Goal: Task Accomplishment & Management: Manage account settings

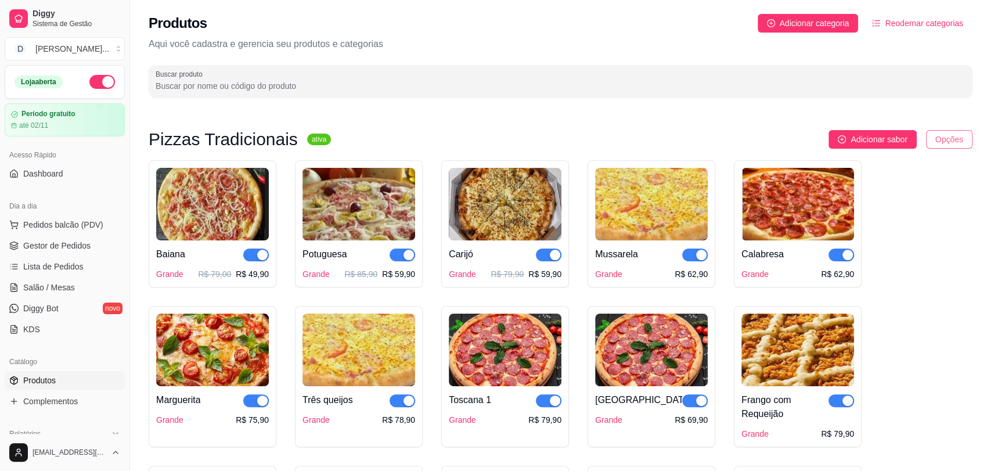
click at [954, 142] on html "Diggy Sistema de Gestão D Divino Sabor ... Loja aberta Período gratuito até 02/…" at bounding box center [495, 235] width 991 height 471
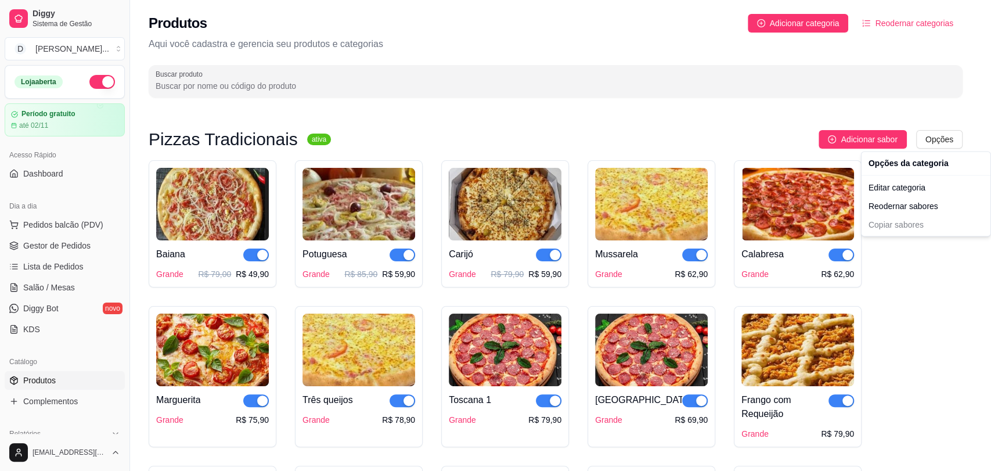
click at [743, 136] on html "Diggy Sistema de Gestão D Divino Sabor ... Loja aberta Período gratuito até 02/…" at bounding box center [495, 235] width 991 height 471
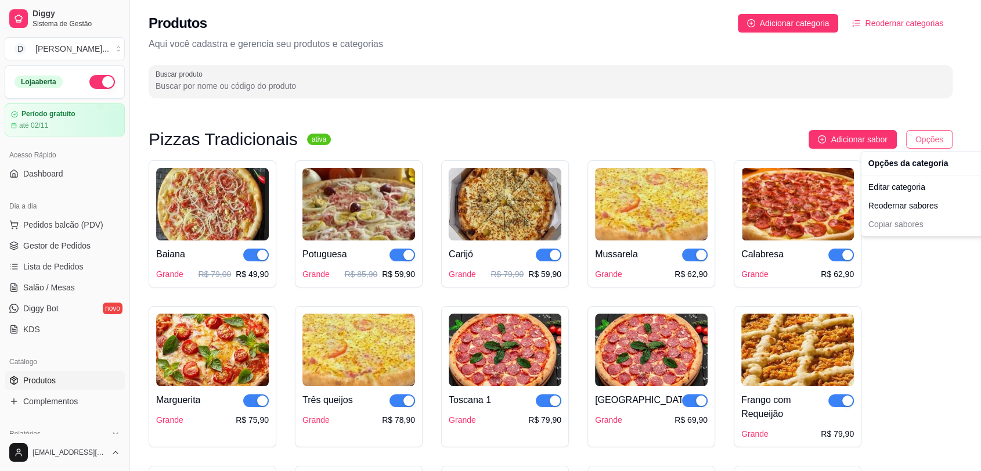
click at [951, 139] on html "Diggy Sistema de Gestão D Divino Sabor ... Loja aberta Período gratuito até 02/…" at bounding box center [490, 235] width 981 height 471
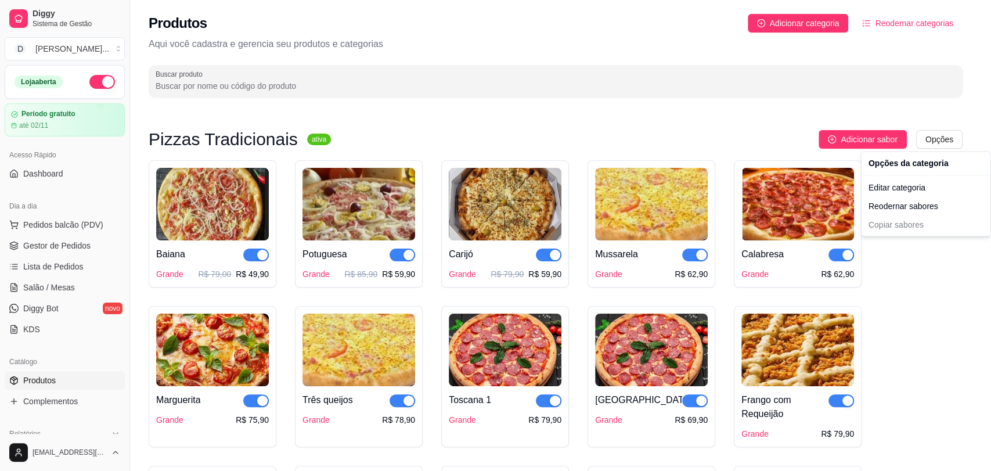
click at [832, 143] on html "Diggy Sistema de Gestão D Divino Sabor ... Loja aberta Período gratuito até 02/…" at bounding box center [495, 235] width 991 height 471
click at [950, 134] on html "Diggy Sistema de Gestão D Divino Sabor ... Loja aberta Período gratuito até 02/…" at bounding box center [495, 235] width 991 height 471
click at [919, 189] on div "Editar categoria" at bounding box center [926, 187] width 124 height 19
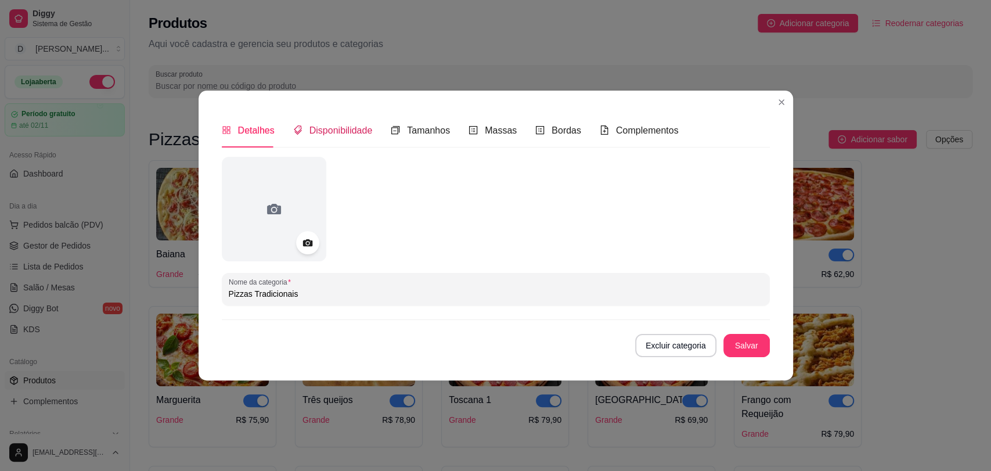
click at [338, 134] on span "Disponibilidade" at bounding box center [341, 130] width 63 height 10
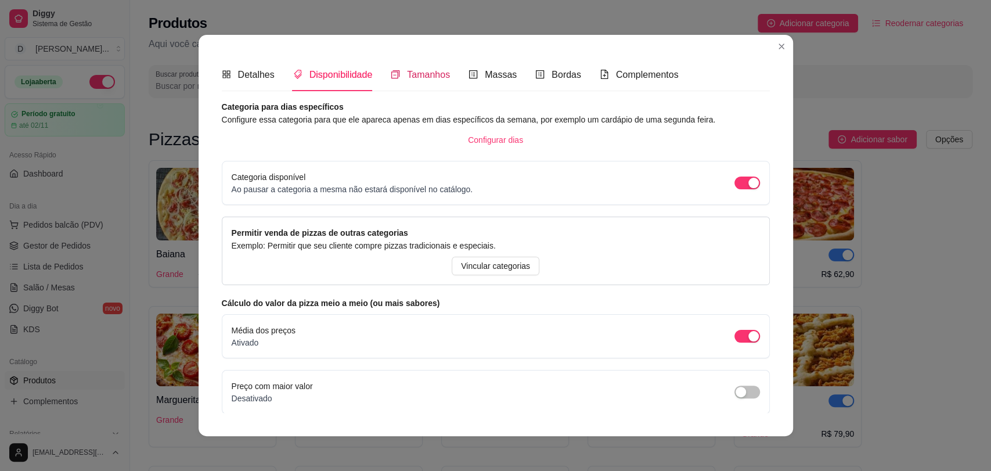
click at [415, 75] on span "Tamanhos" at bounding box center [428, 75] width 43 height 10
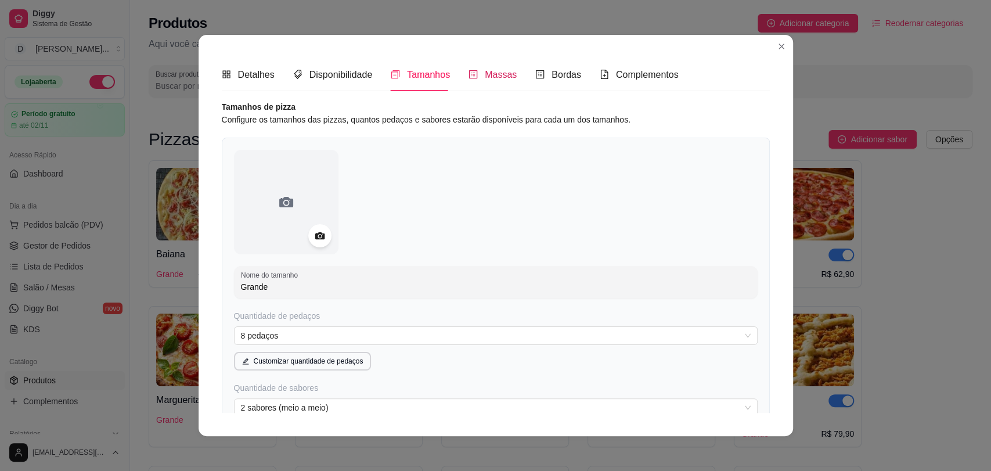
click at [487, 75] on span "Massas" at bounding box center [501, 75] width 32 height 10
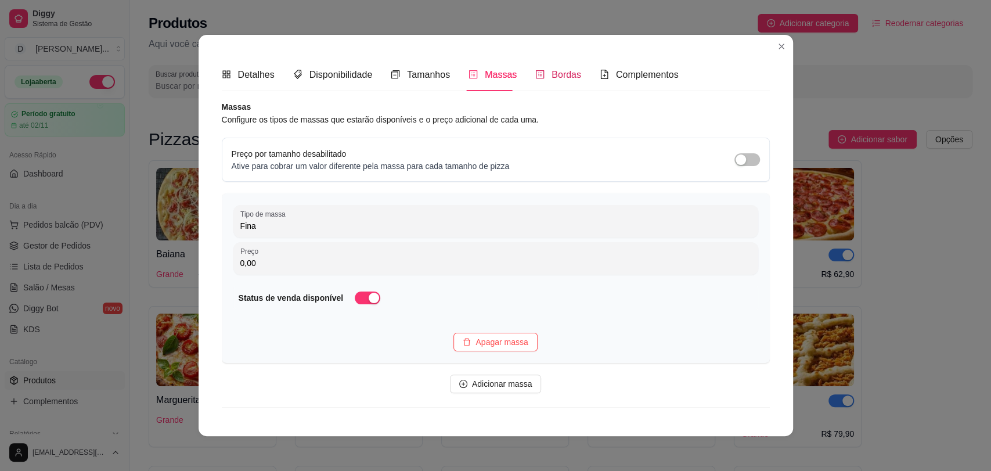
click at [542, 81] on div "Bordas" at bounding box center [558, 74] width 46 height 15
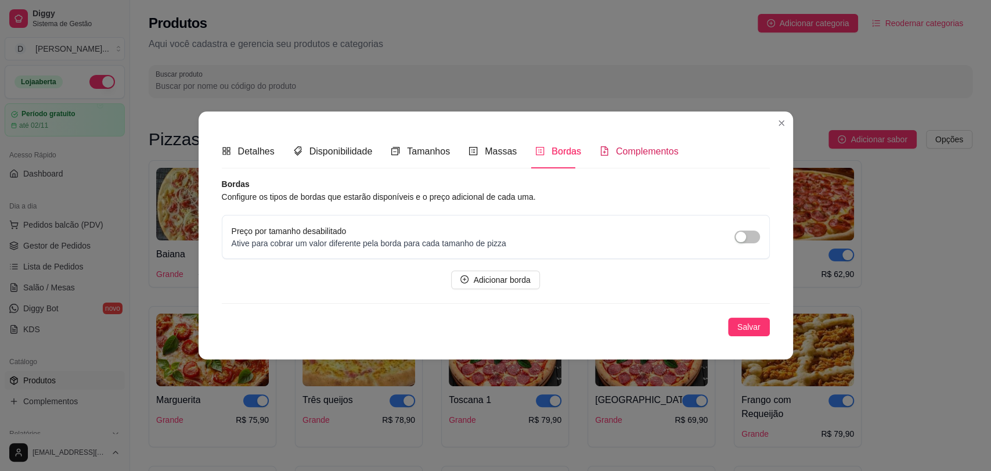
click at [631, 146] on span "Complementos" at bounding box center [647, 151] width 63 height 10
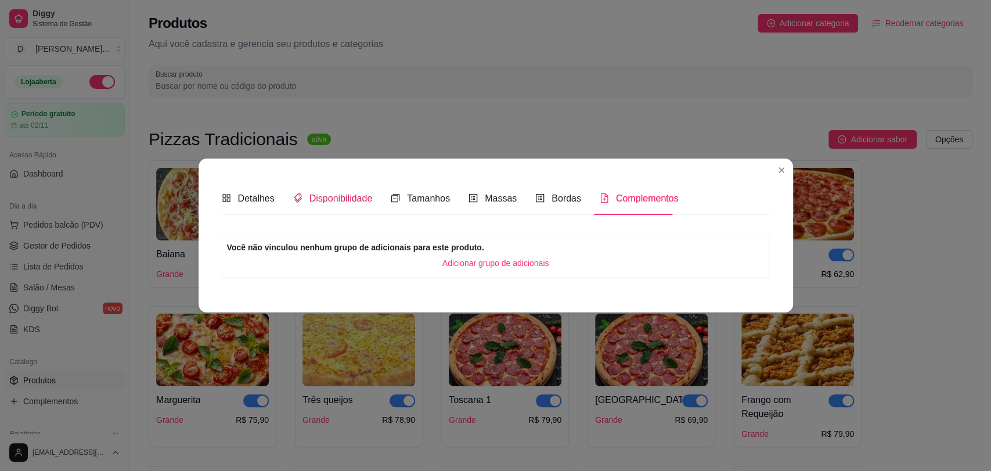
click at [339, 195] on span "Disponibilidade" at bounding box center [341, 198] width 63 height 10
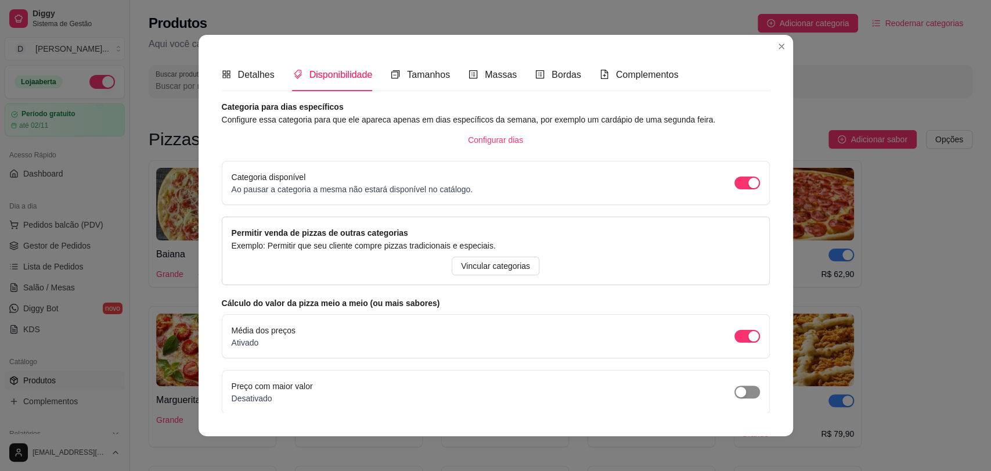
click at [739, 394] on span "button" at bounding box center [748, 392] width 26 height 13
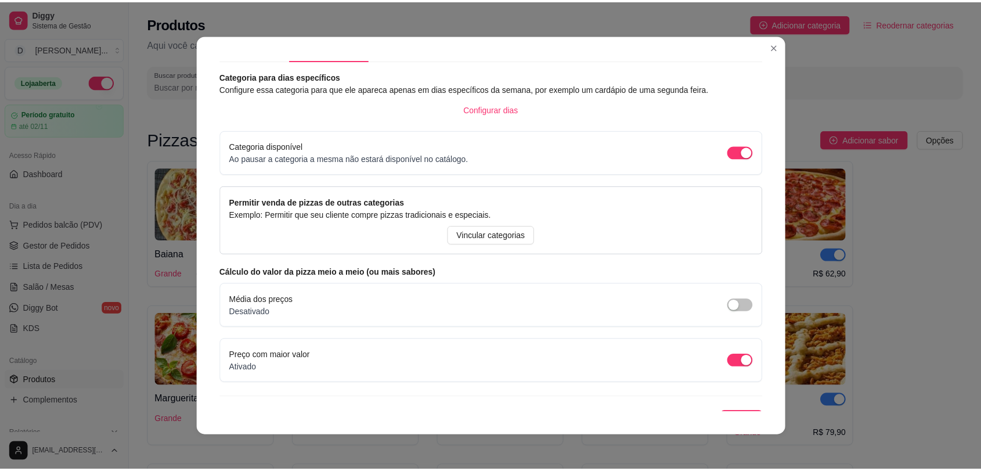
scroll to position [47, 0]
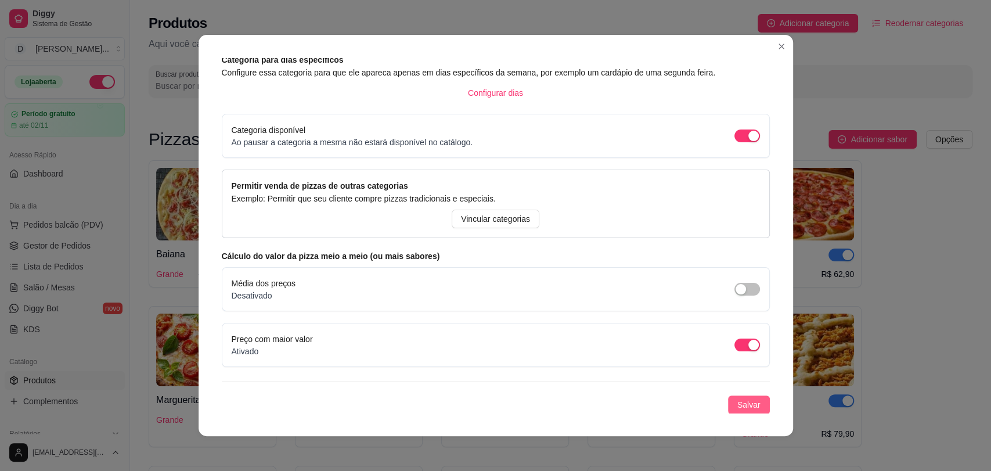
click at [742, 402] on span "Salvar" at bounding box center [749, 404] width 23 height 13
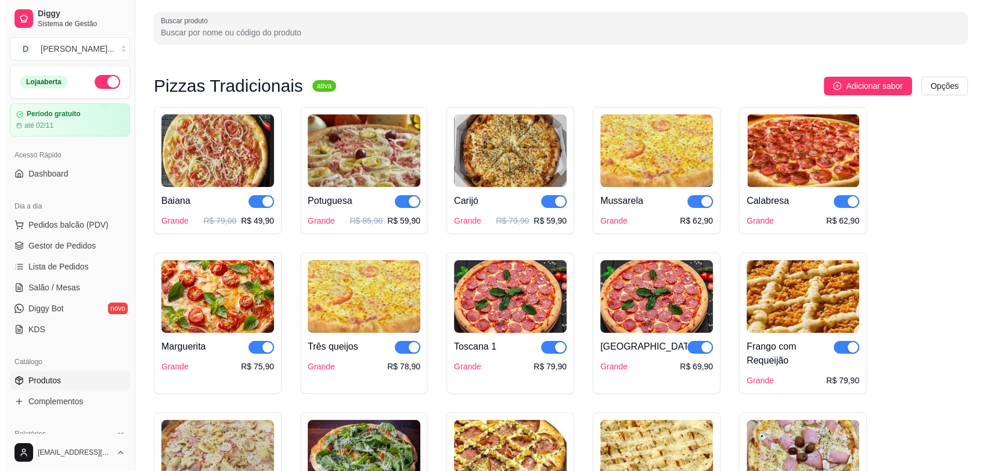
scroll to position [0, 0]
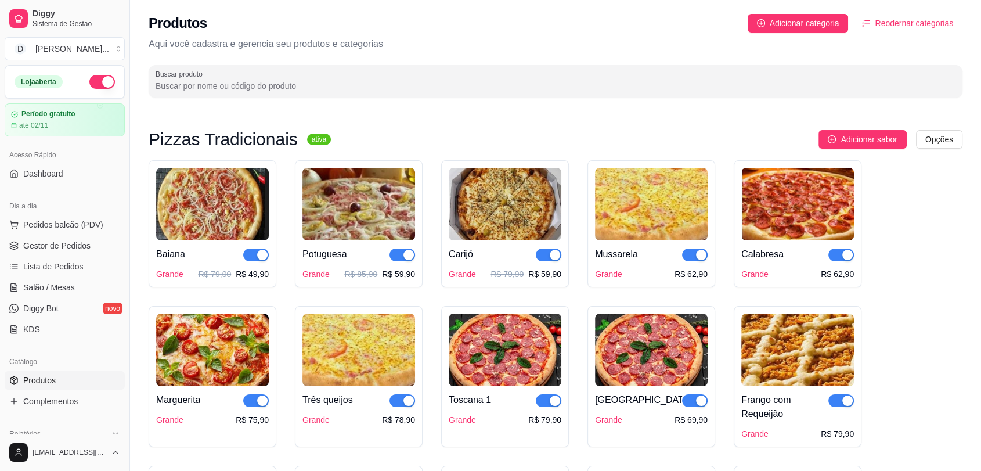
click at [901, 24] on span "Reodernar categorias" at bounding box center [914, 23] width 78 height 13
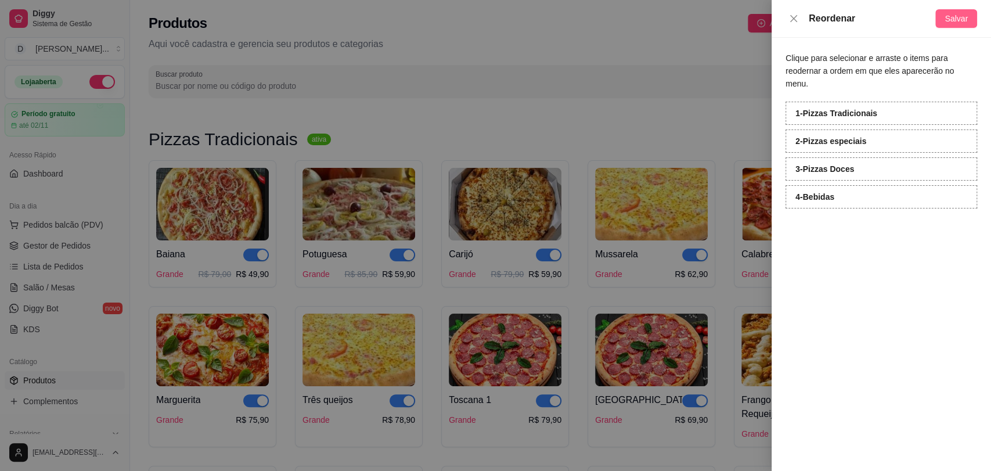
click at [952, 19] on span "Salvar" at bounding box center [956, 18] width 23 height 13
click at [479, 51] on div at bounding box center [495, 235] width 991 height 471
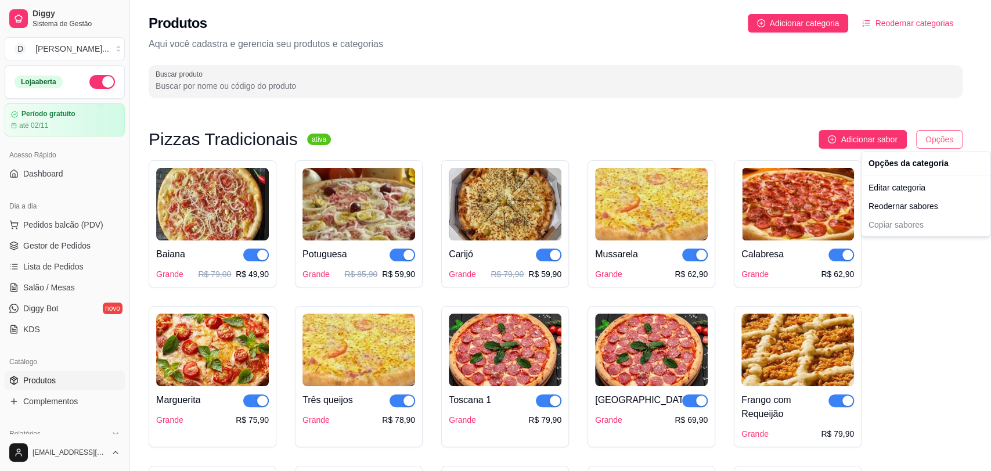
click at [945, 142] on html "Diggy Sistema de Gestão D Divino Sabor ... Loja aberta Período gratuito até 02/…" at bounding box center [495, 235] width 991 height 471
click at [910, 187] on div "Editar categoria" at bounding box center [926, 187] width 124 height 19
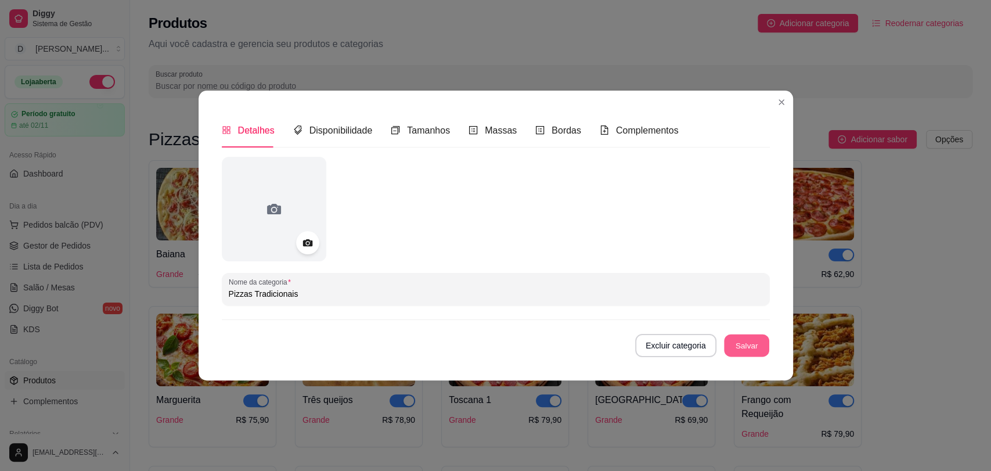
click at [756, 345] on button "Salvar" at bounding box center [746, 345] width 45 height 23
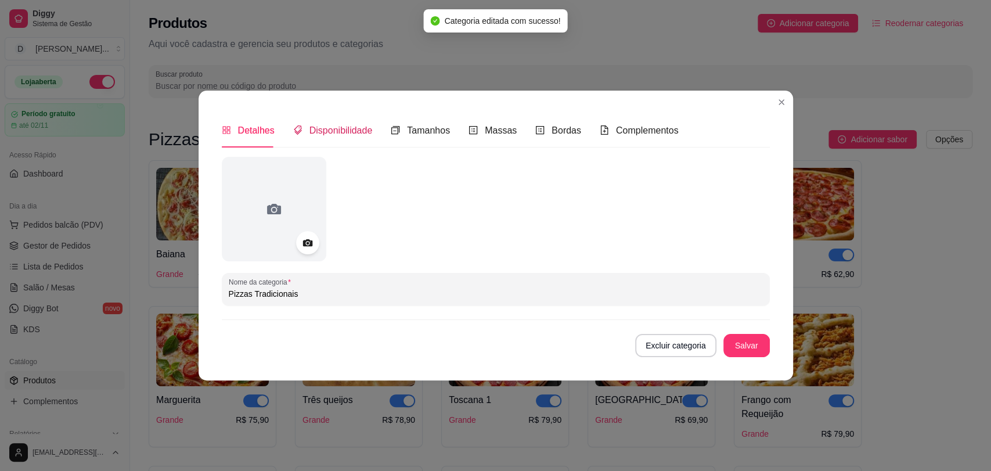
click at [345, 135] on span "Disponibilidade" at bounding box center [341, 130] width 63 height 10
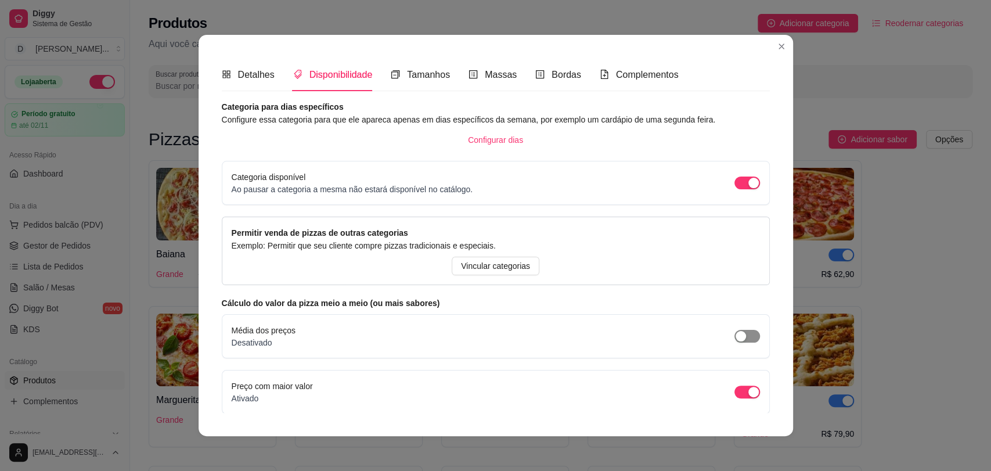
click at [739, 339] on span "button" at bounding box center [748, 336] width 26 height 13
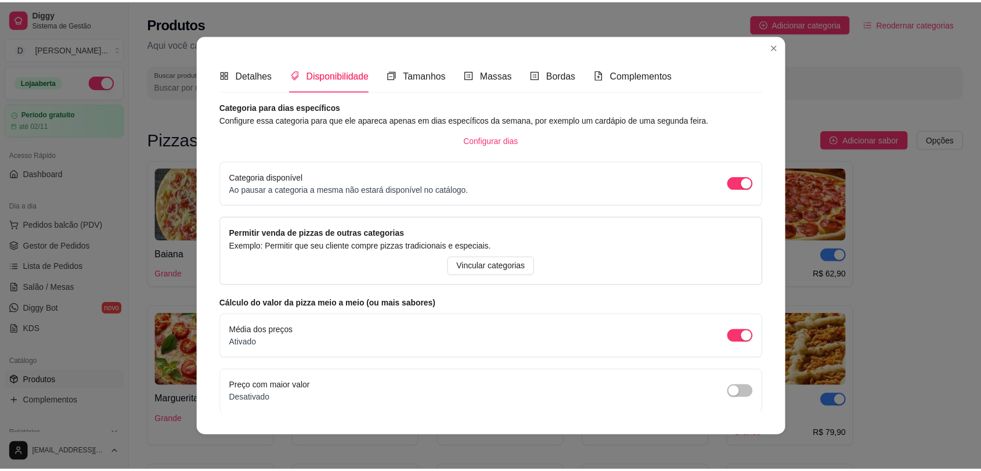
scroll to position [47, 0]
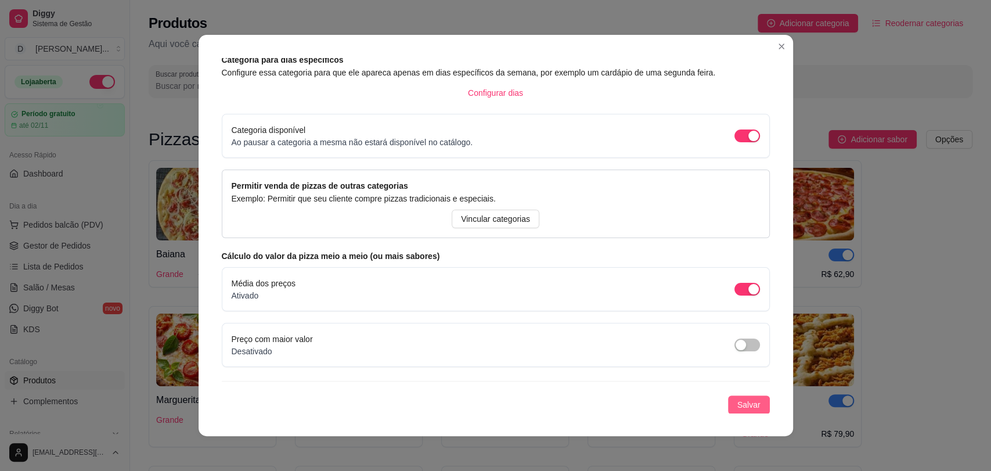
click at [738, 409] on span "Salvar" at bounding box center [749, 404] width 23 height 13
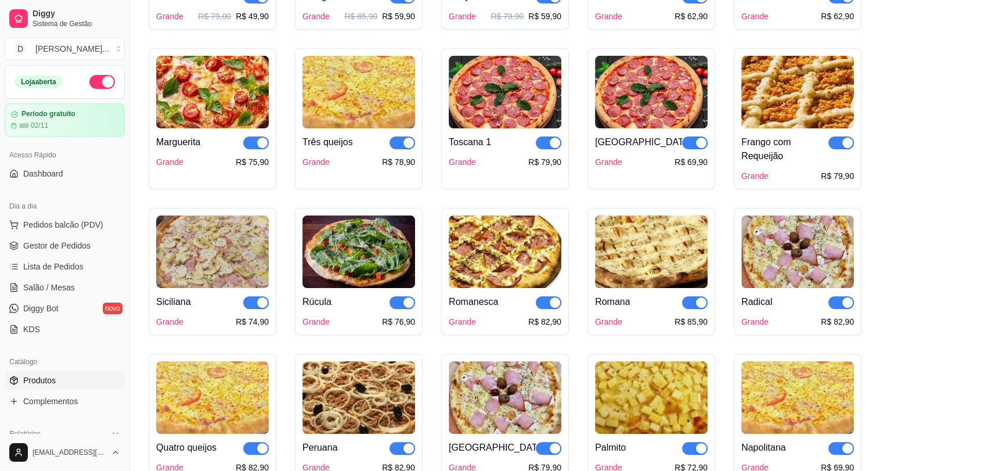
scroll to position [451, 0]
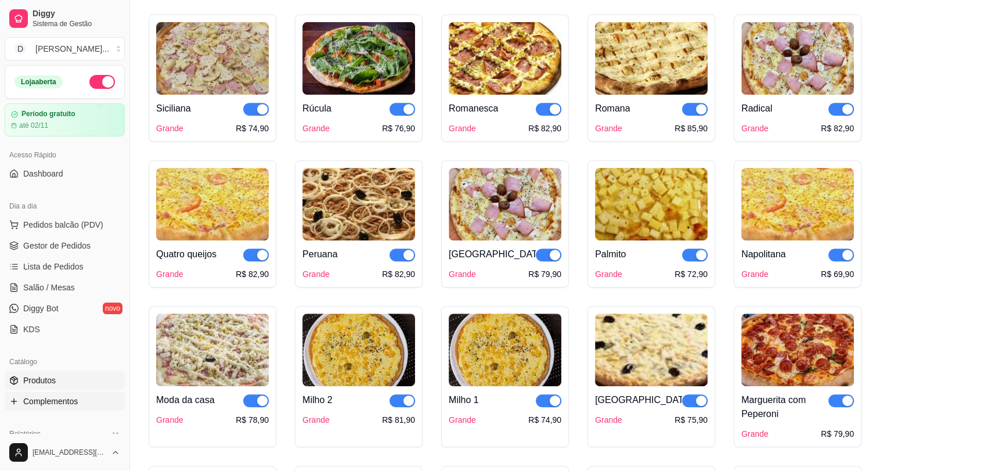
click at [53, 396] on span "Complementos" at bounding box center [50, 401] width 55 height 12
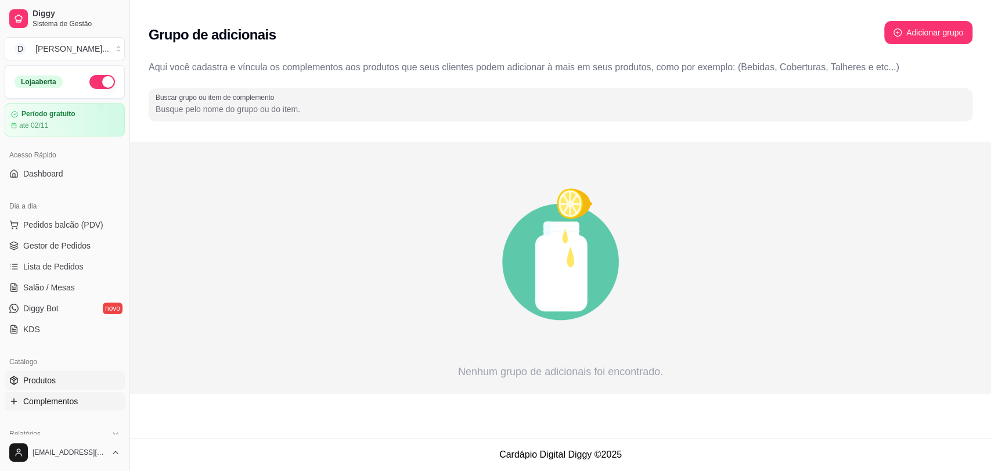
click at [47, 379] on span "Produtos" at bounding box center [39, 381] width 33 height 12
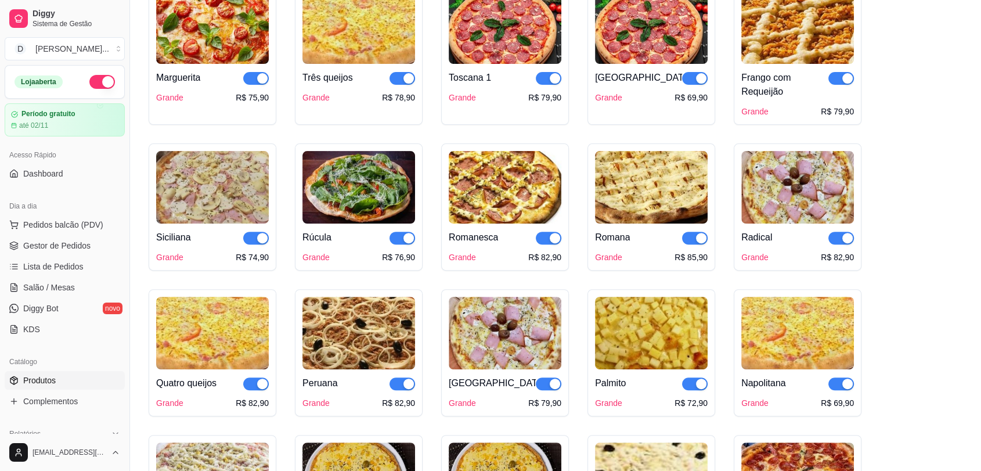
scroll to position [64, 0]
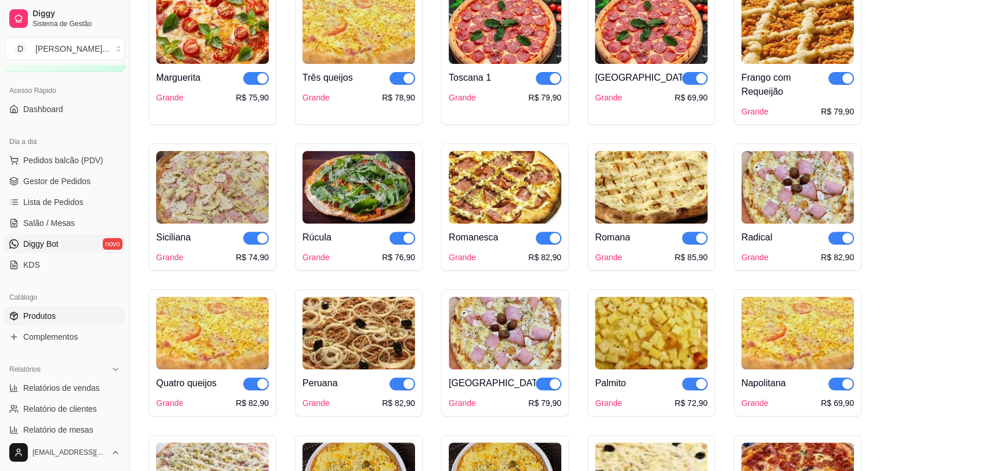
click at [56, 244] on span "Diggy Bot" at bounding box center [40, 244] width 35 height 12
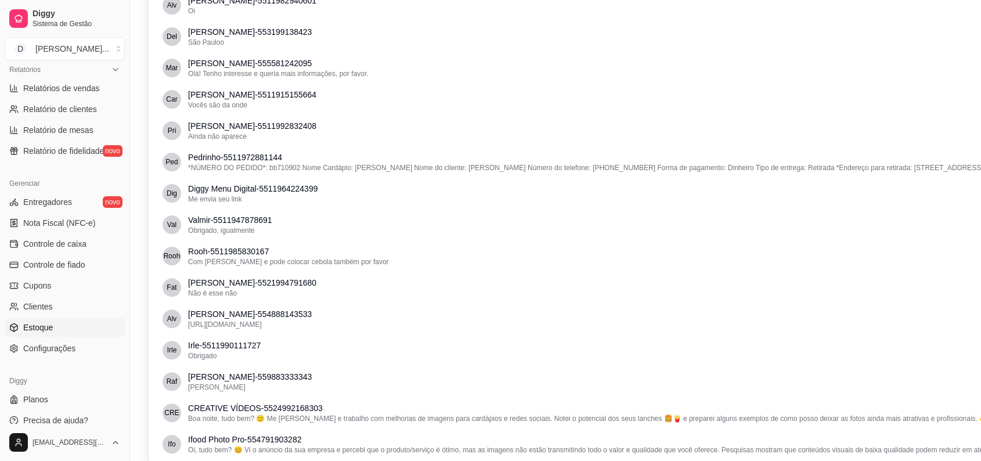
scroll to position [355, 0]
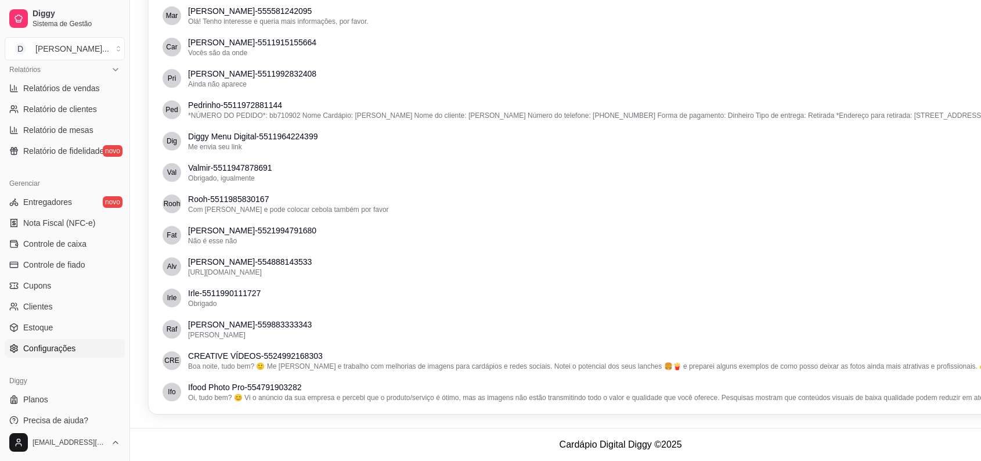
click at [63, 353] on span "Configurações" at bounding box center [49, 349] width 52 height 12
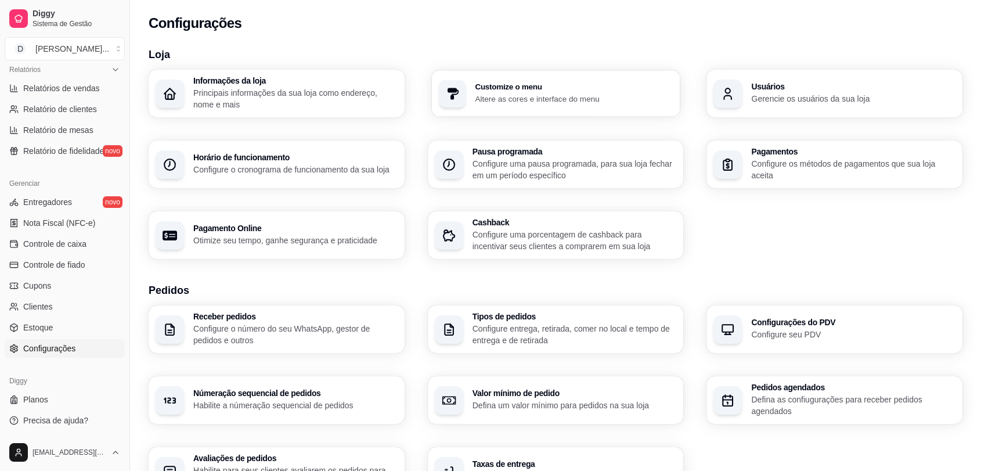
click at [475, 98] on p "Altere as cores e interface do menu" at bounding box center [574, 98] width 198 height 11
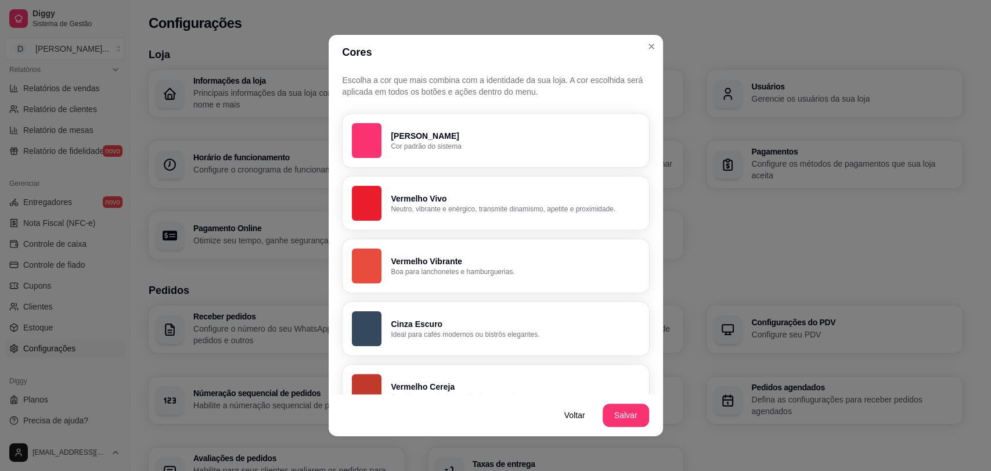
click at [465, 195] on p "Vermelho Vivo" at bounding box center [515, 199] width 249 height 12
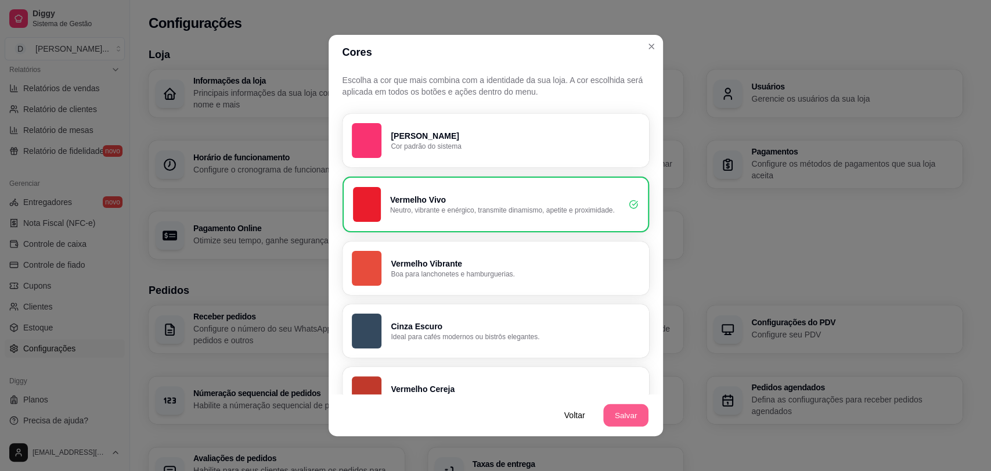
click at [623, 415] on button "Salvar" at bounding box center [625, 415] width 45 height 23
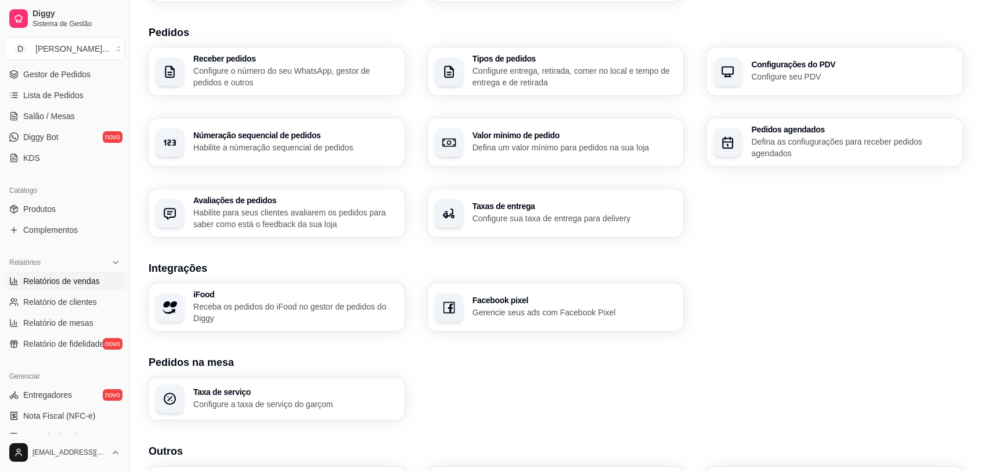
scroll to position [171, 0]
click at [54, 206] on span "Produtos" at bounding box center [39, 210] width 33 height 12
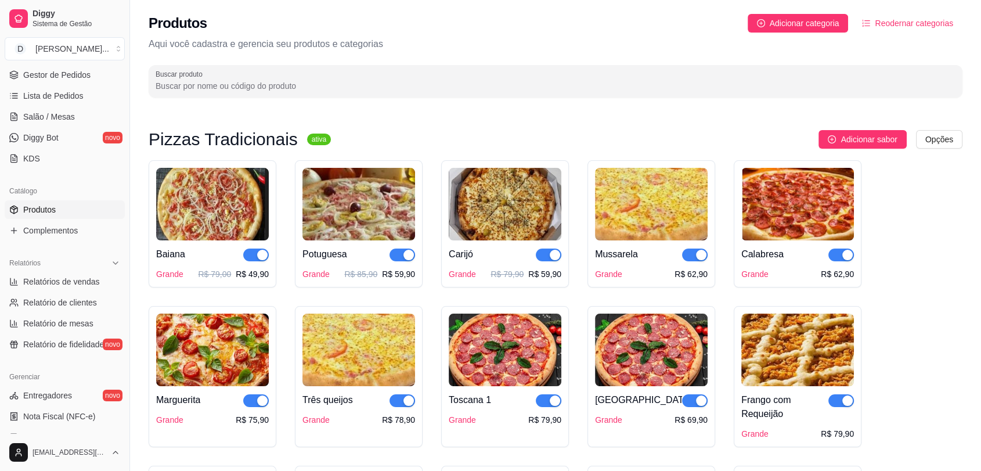
click at [915, 22] on span "Reodernar categorias" at bounding box center [914, 23] width 78 height 13
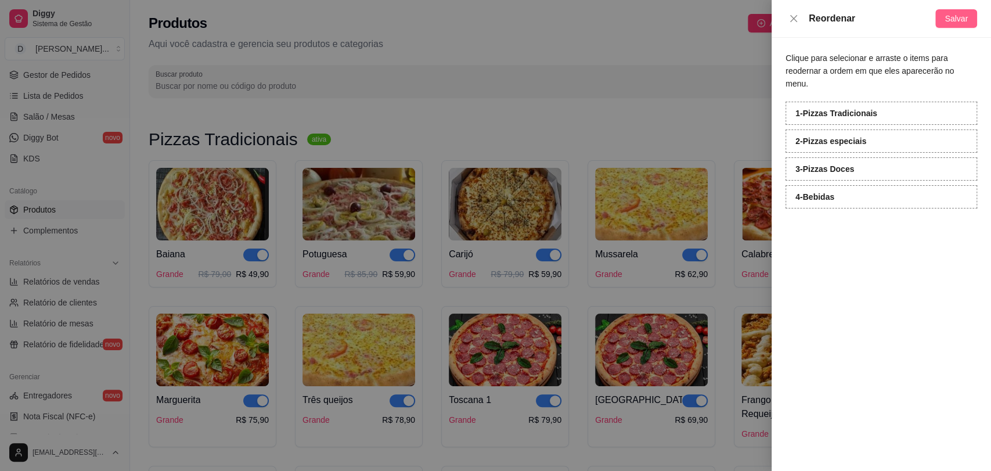
click at [966, 26] on button "Salvar" at bounding box center [957, 18] width 42 height 19
click at [610, 53] on div at bounding box center [495, 235] width 991 height 471
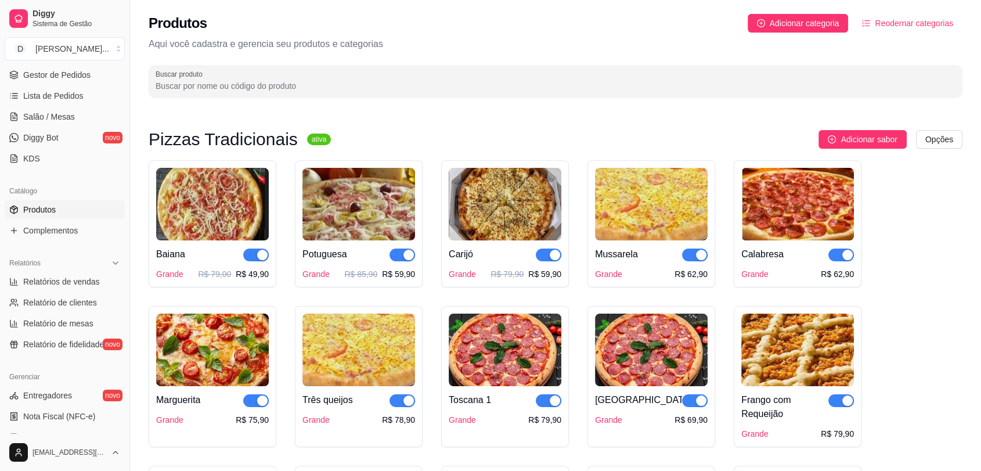
click at [548, 131] on div "Adicionar sabor Opções" at bounding box center [651, 139] width 623 height 19
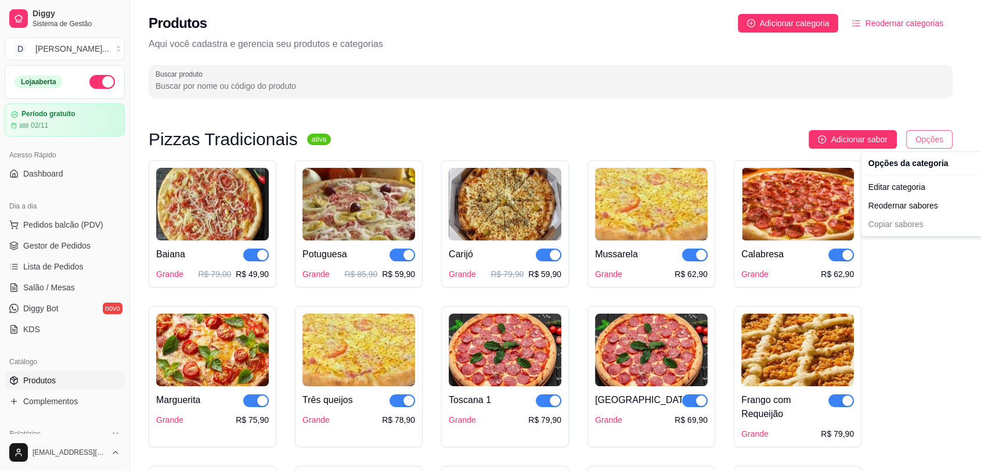
click at [943, 137] on html "Diggy Sistema de Gestão D Divino Sabor ... Loja aberta Período gratuito até 02/…" at bounding box center [490, 235] width 981 height 471
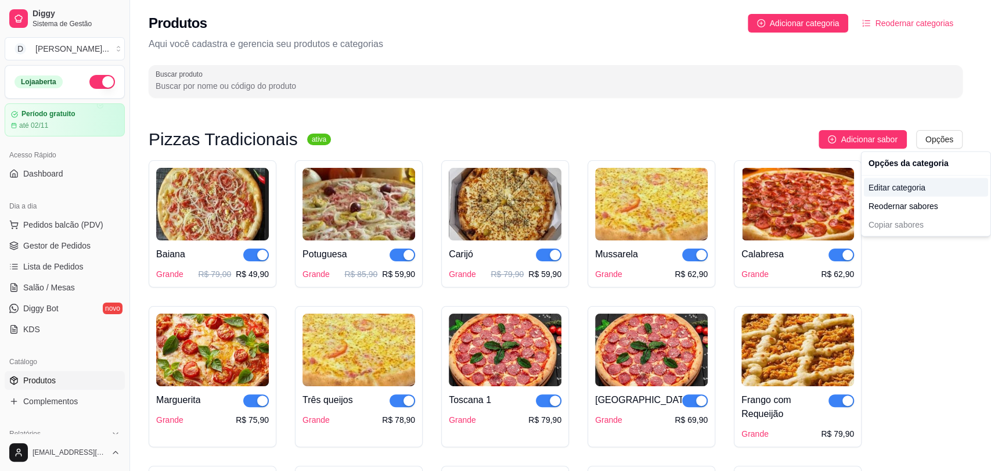
click at [908, 189] on div "Editar categoria" at bounding box center [926, 187] width 124 height 19
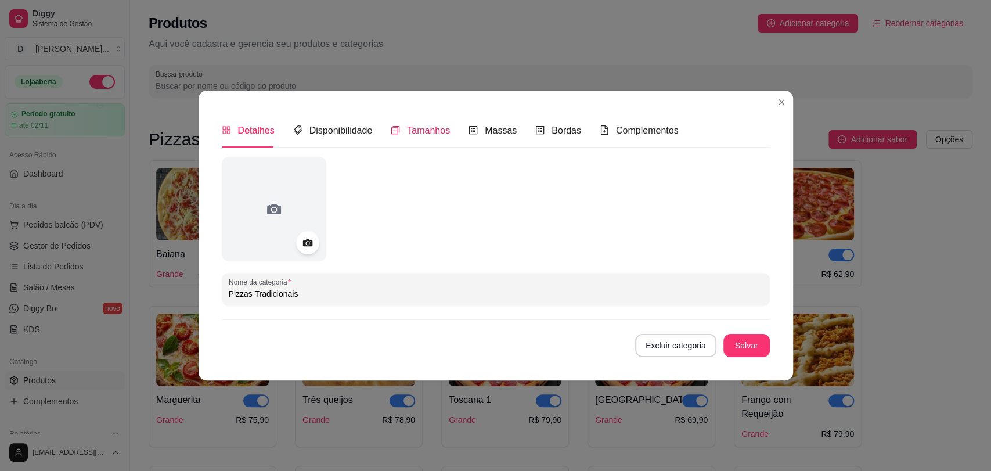
click at [417, 131] on span "Tamanhos" at bounding box center [428, 130] width 43 height 10
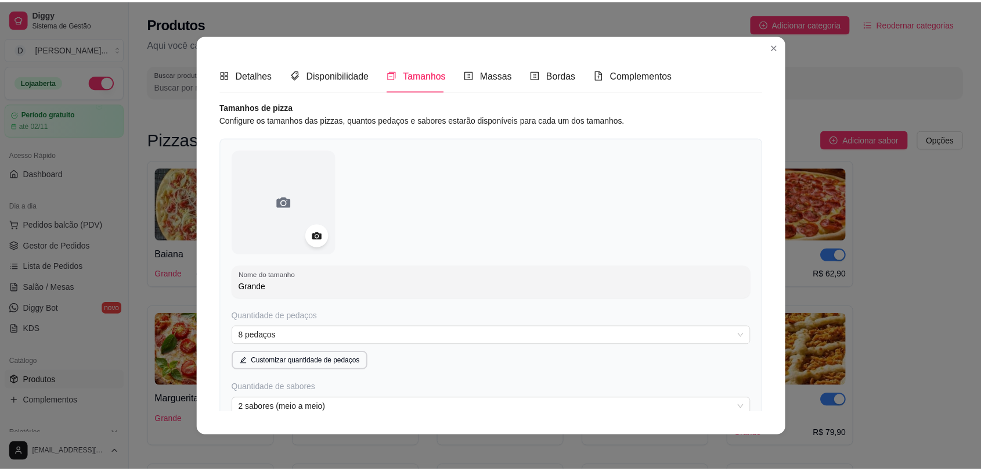
scroll to position [214, 0]
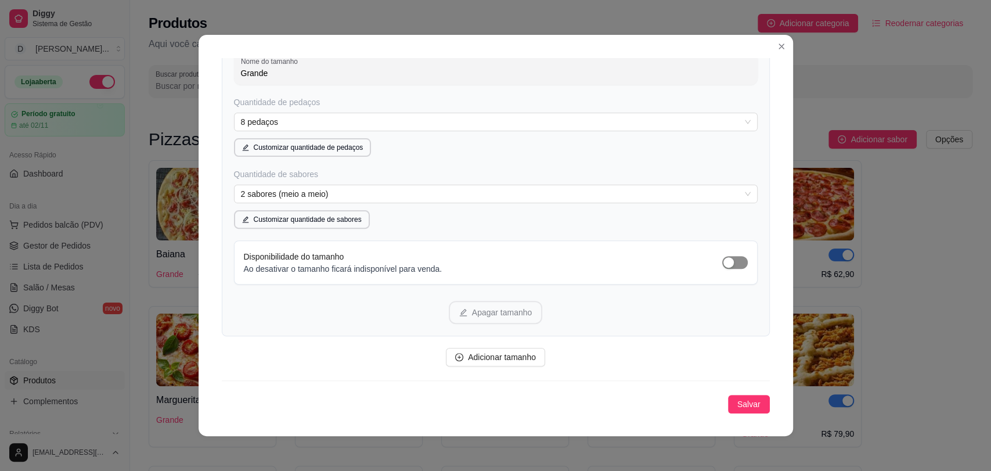
click at [729, 264] on span "button" at bounding box center [735, 262] width 26 height 13
click at [738, 404] on span "Salvar" at bounding box center [749, 404] width 23 height 13
click at [728, 406] on button "Salvar" at bounding box center [749, 404] width 42 height 19
click at [743, 403] on span "Salvar" at bounding box center [749, 404] width 23 height 13
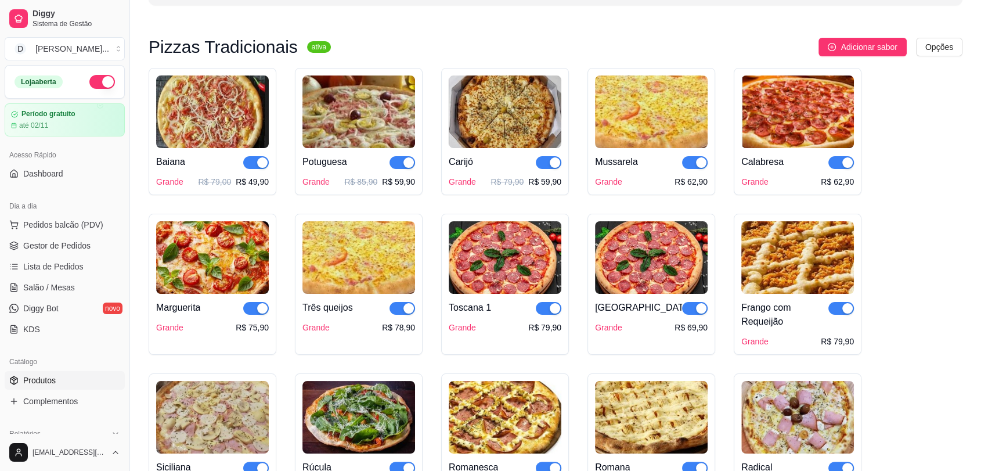
scroll to position [0, 0]
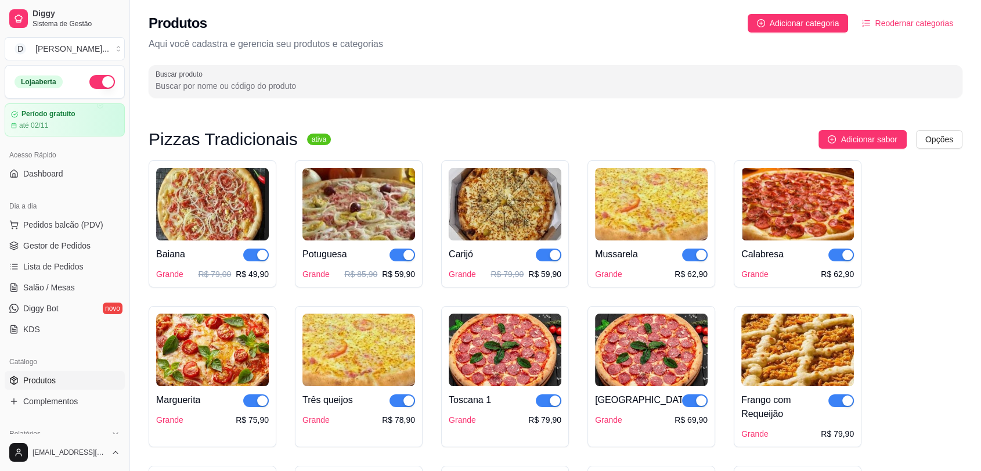
click at [616, 215] on img at bounding box center [651, 204] width 113 height 73
click at [51, 168] on span "Dashboard" at bounding box center [43, 174] width 40 height 12
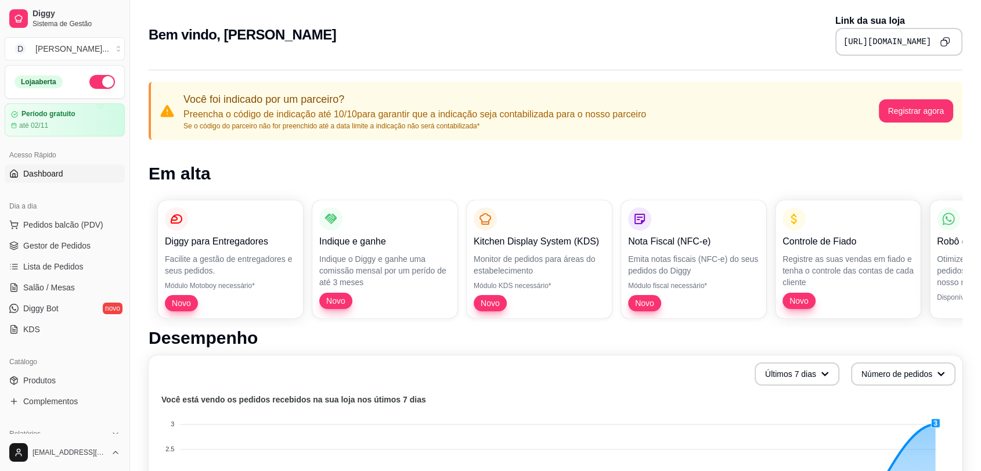
click at [952, 42] on button "Copy to clipboard" at bounding box center [945, 42] width 18 height 18
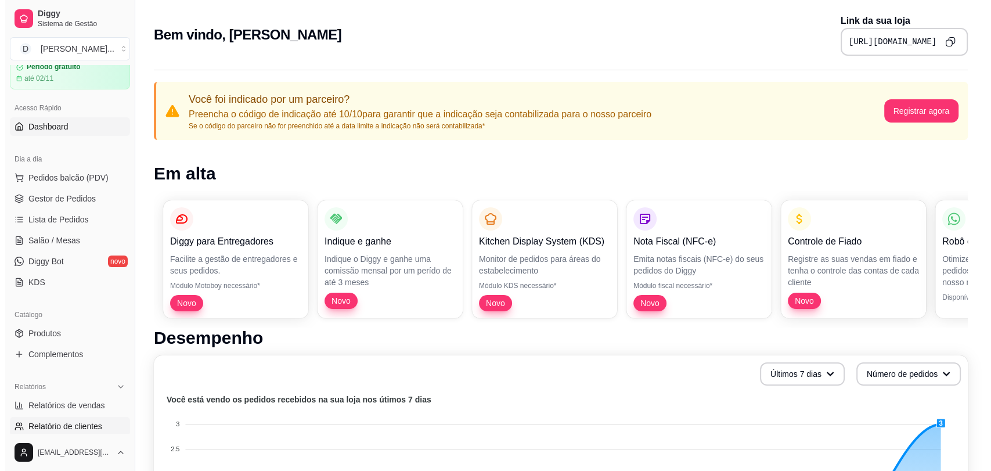
scroll to position [193, 0]
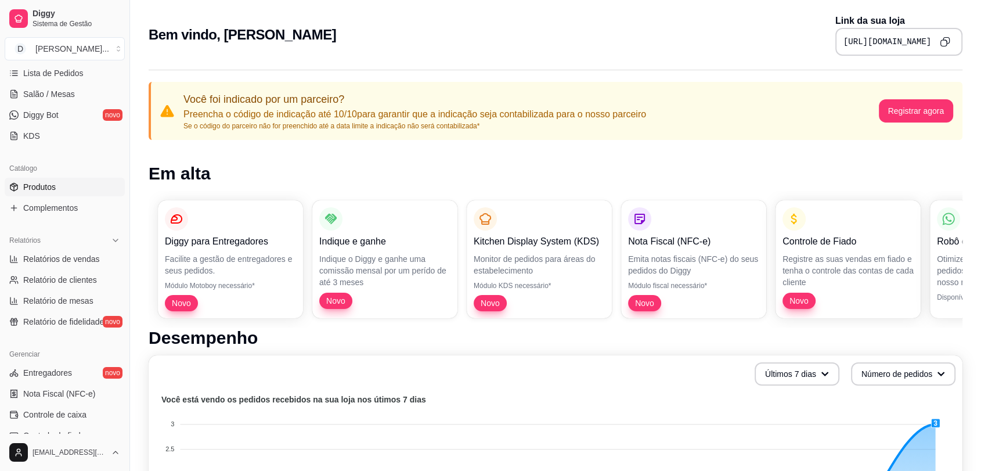
click at [37, 188] on span "Produtos" at bounding box center [39, 187] width 33 height 12
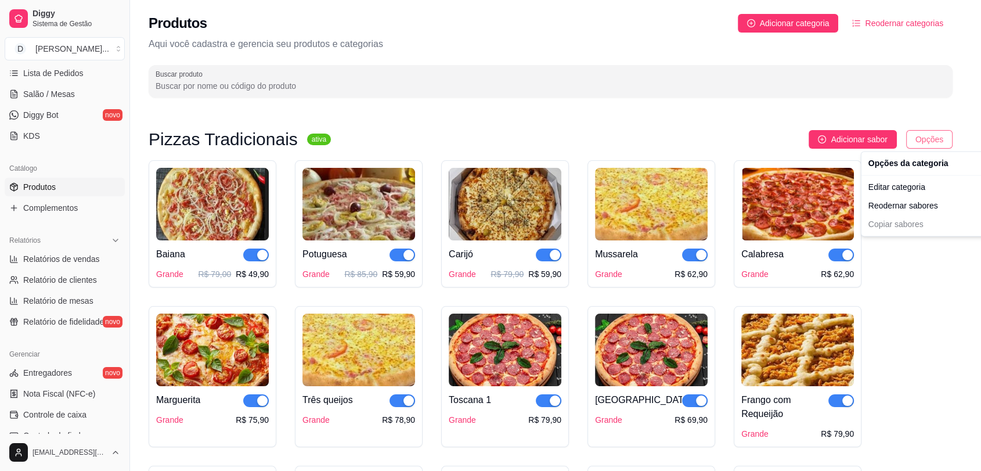
click at [954, 146] on html "Diggy Sistema de Gestão D Divino Sabor ... Loja aberta Período gratuito até 02/…" at bounding box center [490, 235] width 981 height 471
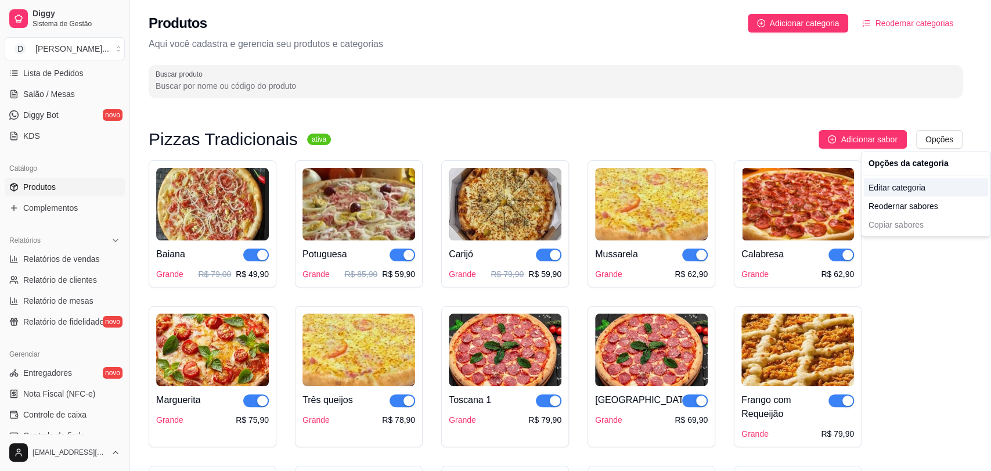
click at [918, 192] on div "Editar categoria" at bounding box center [926, 187] width 124 height 19
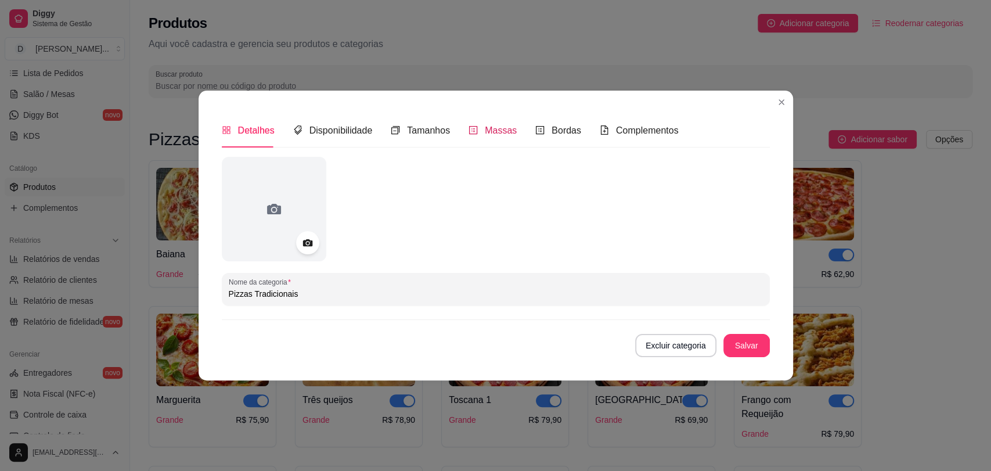
click at [496, 130] on span "Massas" at bounding box center [501, 130] width 32 height 10
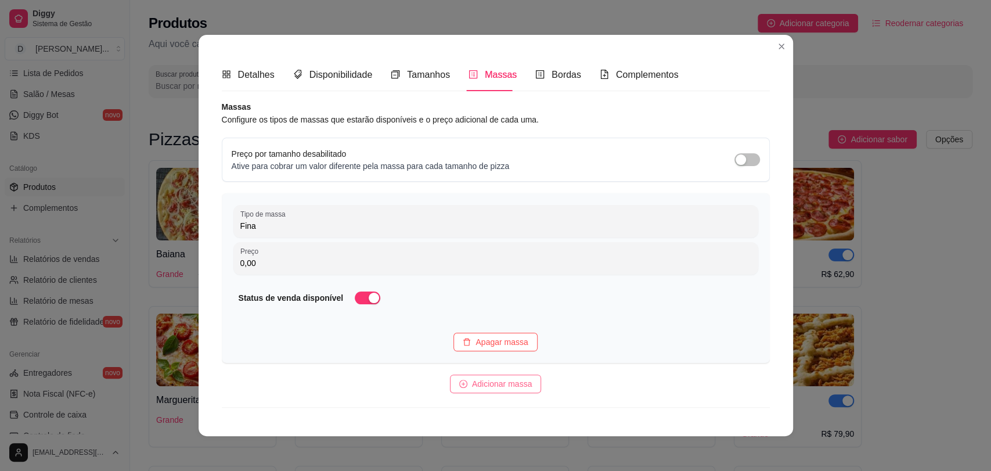
click at [511, 383] on span "Adicionar massa" at bounding box center [502, 383] width 60 height 13
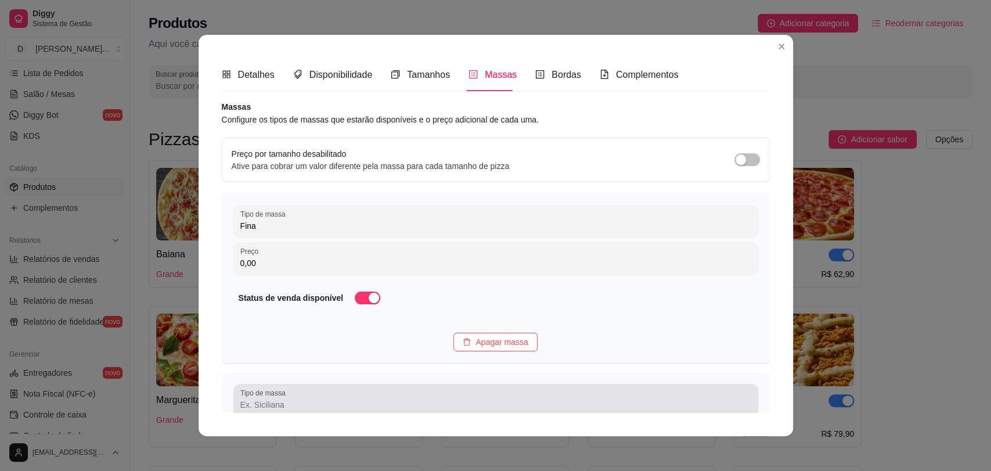
click at [456, 396] on div at bounding box center [495, 400] width 511 height 23
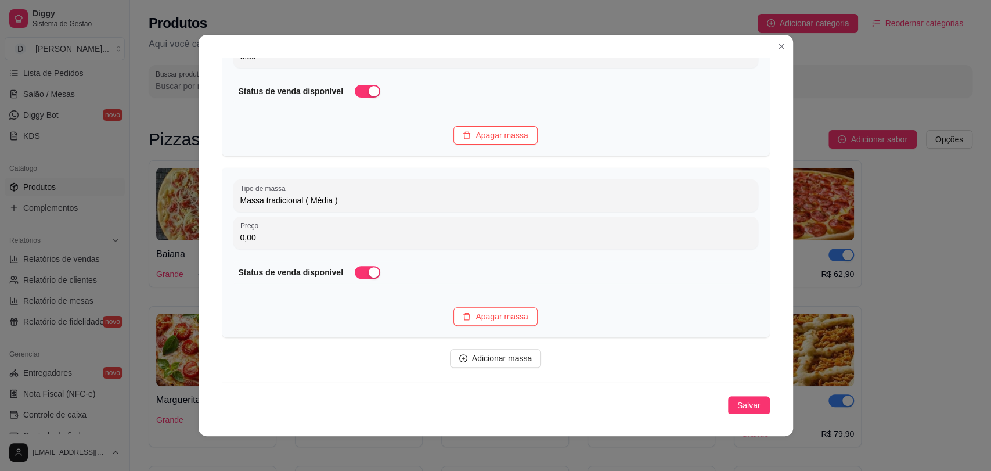
scroll to position [208, 0]
type input "Massa tradicional ( Média )"
click at [508, 357] on span "Adicionar massa" at bounding box center [502, 357] width 60 height 13
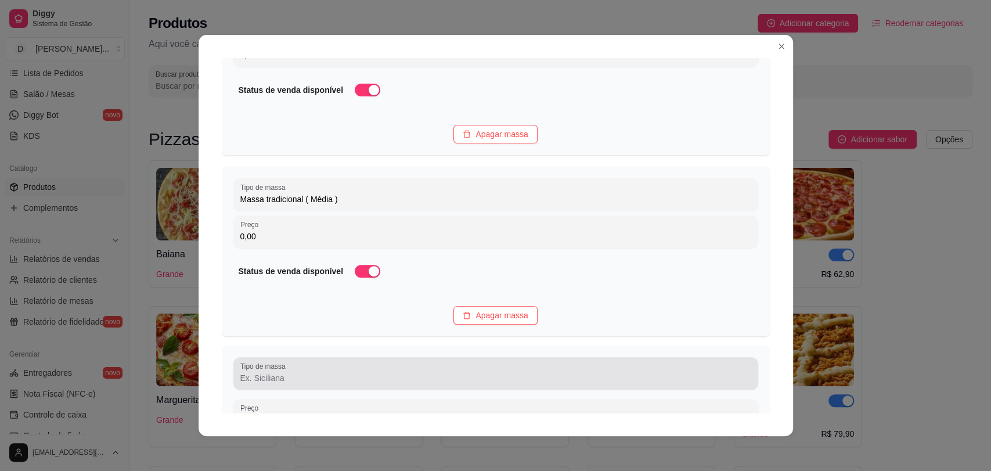
click at [451, 362] on div at bounding box center [495, 373] width 511 height 23
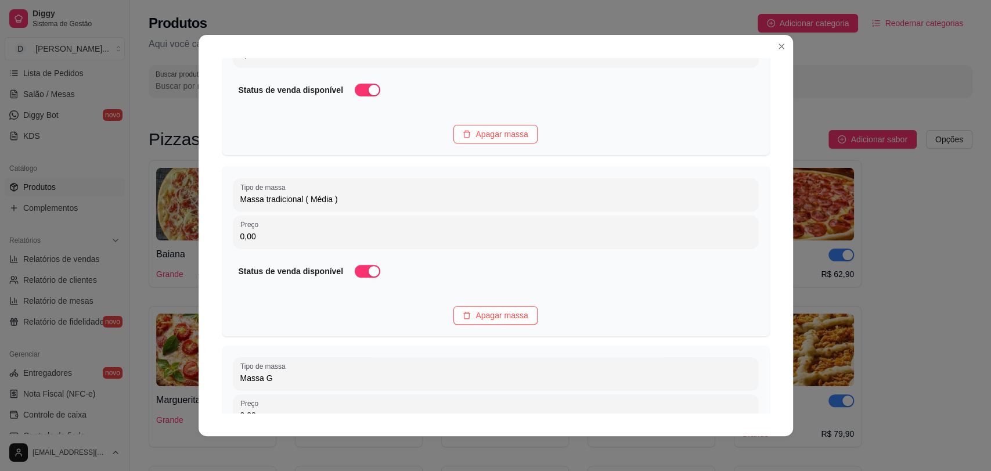
click at [321, 379] on input "Massa G" at bounding box center [495, 378] width 511 height 12
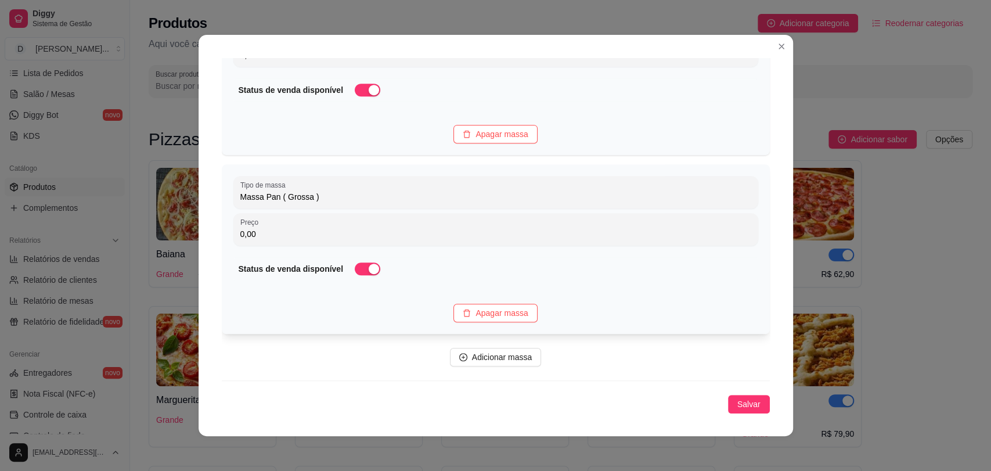
scroll to position [2, 0]
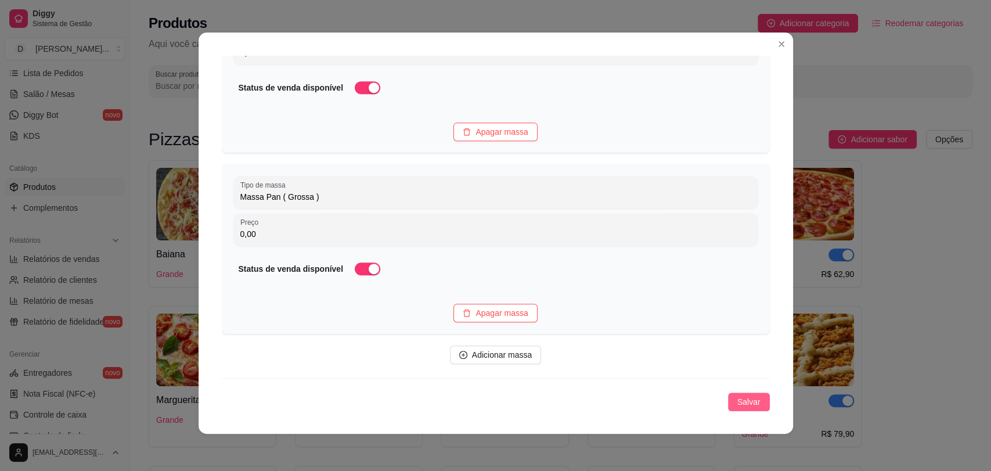
type input "Massa Pan ( Grossa )"
click at [738, 401] on span "Salvar" at bounding box center [749, 401] width 23 height 13
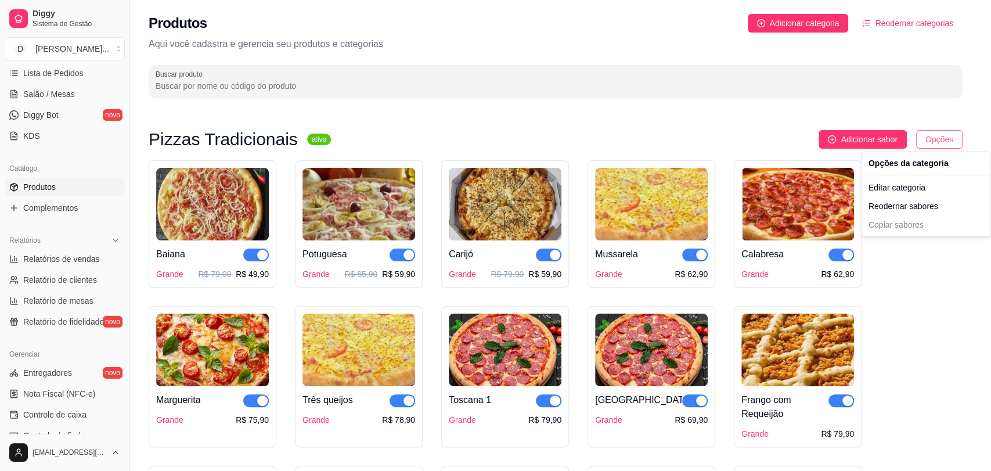
click at [956, 131] on html "Diggy Sistema de Gestão D Divino Sabor ... Loja aberta Período gratuito até 02/…" at bounding box center [495, 235] width 991 height 471
click at [909, 186] on div "Editar categoria" at bounding box center [926, 187] width 124 height 19
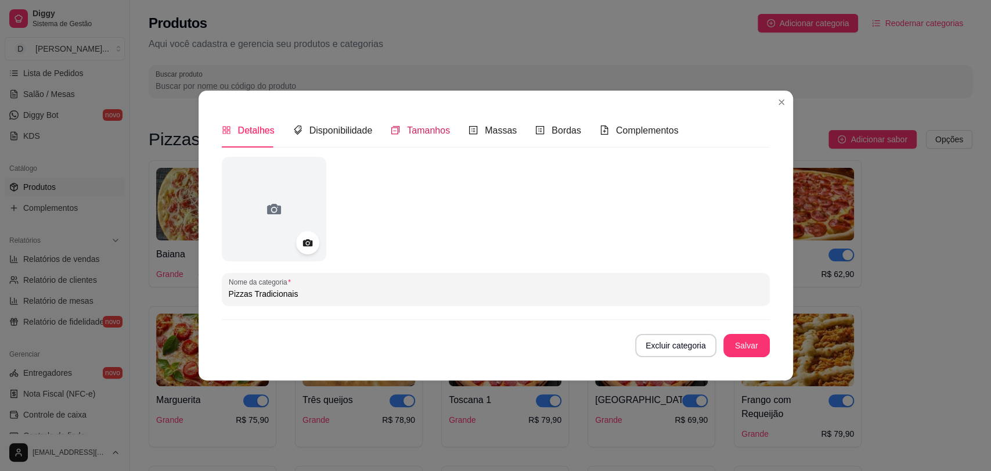
click at [427, 132] on span "Tamanhos" at bounding box center [428, 130] width 43 height 10
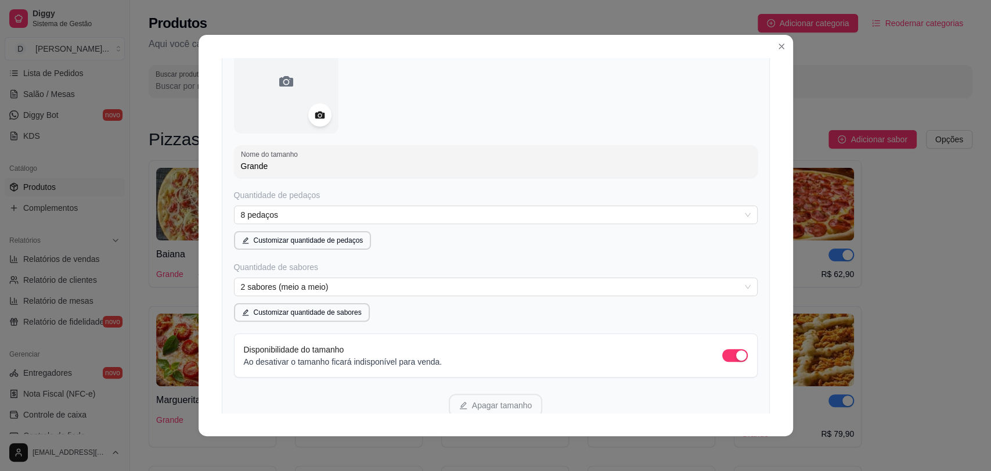
scroll to position [129, 0]
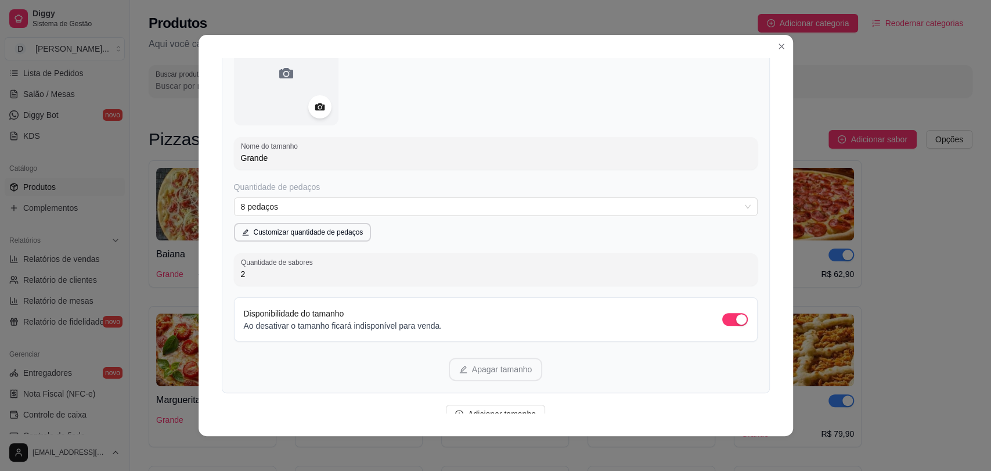
click at [316, 271] on input "2" at bounding box center [496, 274] width 510 height 12
click at [599, 322] on div "Disponibilidade do tamanho Ao desativar o tamanho ficará indisponível para vend…" at bounding box center [496, 319] width 504 height 24
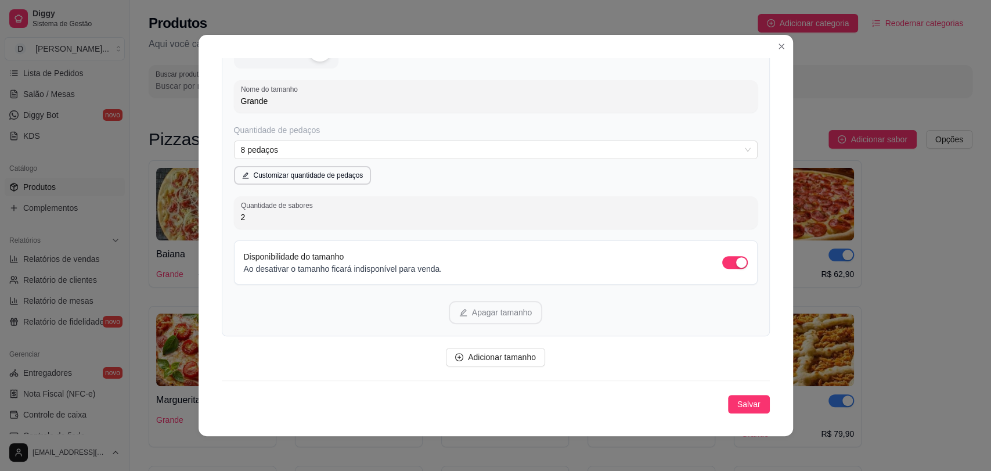
scroll to position [2, 0]
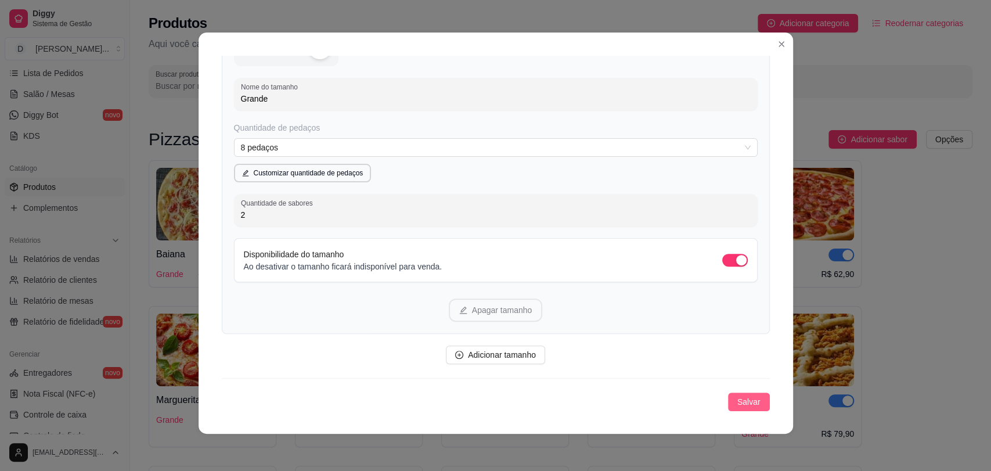
click at [738, 396] on span "Salvar" at bounding box center [749, 401] width 23 height 13
click at [513, 362] on button "Adicionar tamanho" at bounding box center [495, 355] width 99 height 19
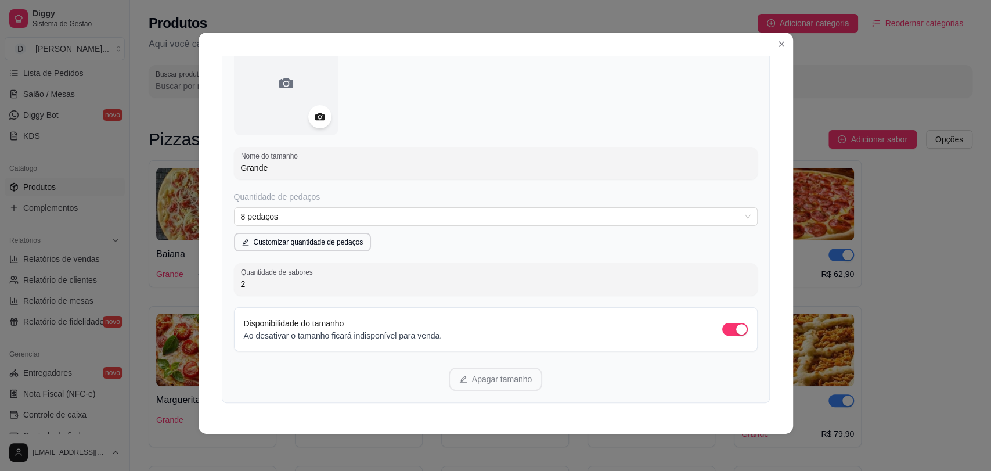
scroll to position [186, 0]
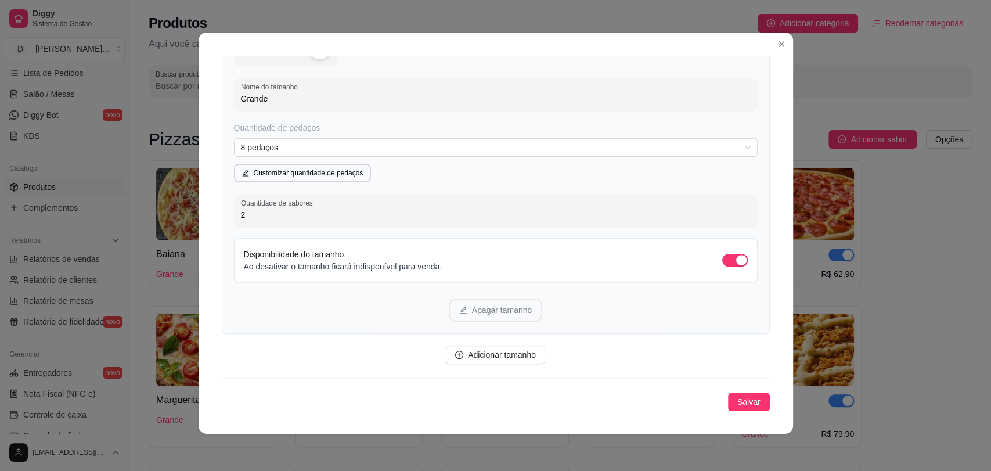
drag, startPoint x: 729, startPoint y: 396, endPoint x: 767, endPoint y: 353, distance: 56.8
click at [742, 393] on button "Salvar" at bounding box center [749, 402] width 42 height 19
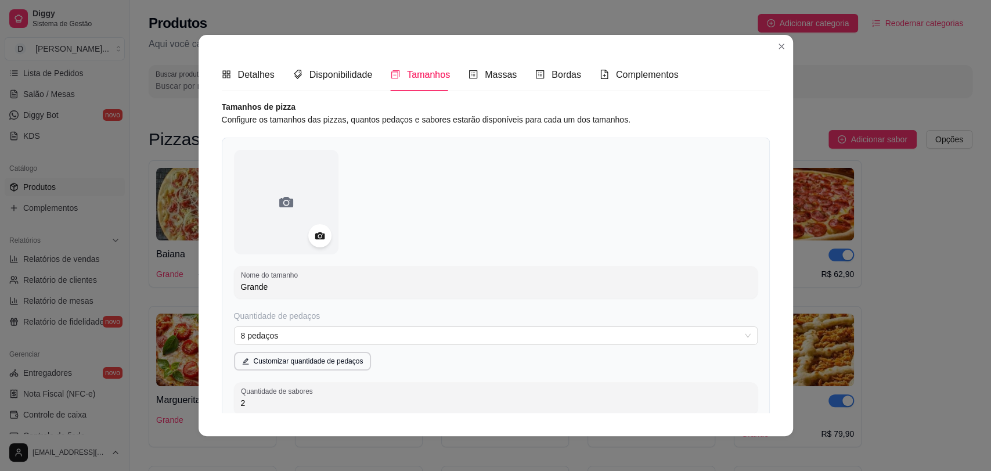
scroll to position [0, 0]
click at [247, 75] on span "Detalhes" at bounding box center [256, 75] width 37 height 10
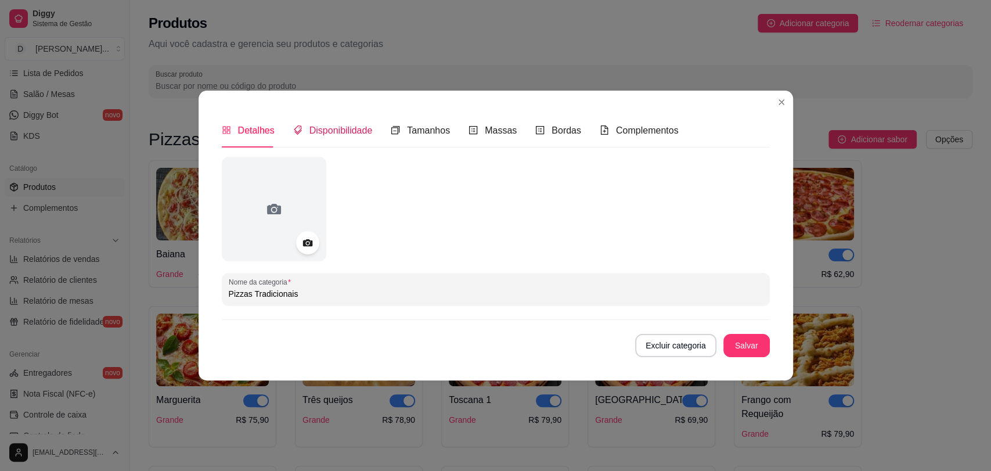
click at [339, 132] on span "Disponibilidade" at bounding box center [341, 130] width 63 height 10
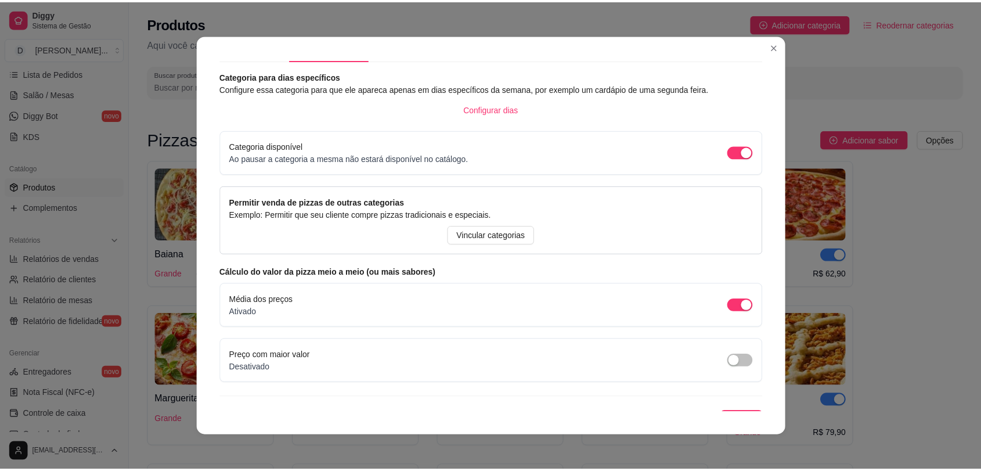
scroll to position [47, 0]
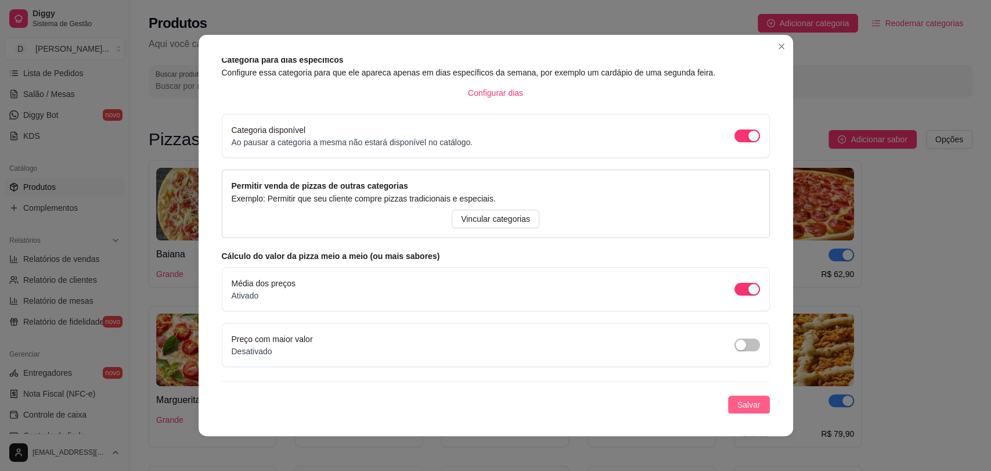
click at [739, 406] on span "Salvar" at bounding box center [749, 404] width 23 height 13
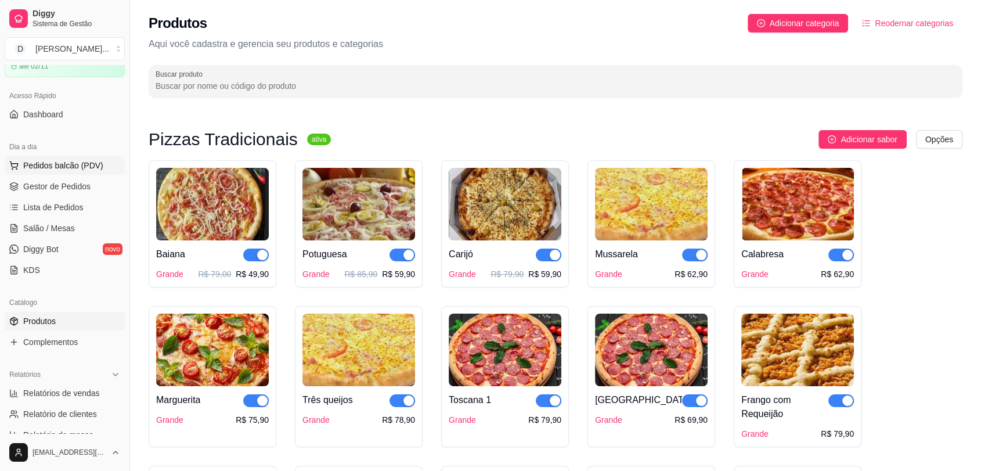
scroll to position [0, 0]
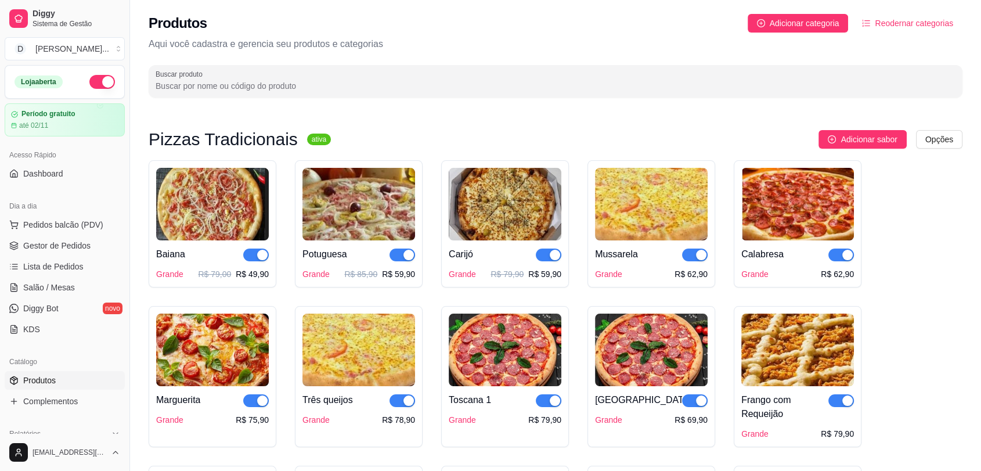
click at [89, 85] on button "button" at bounding box center [102, 82] width 26 height 14
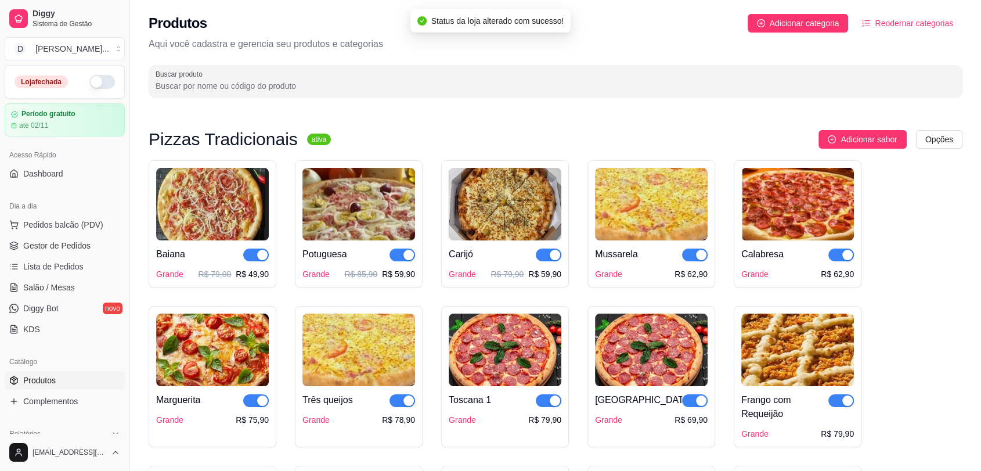
click at [100, 85] on button "button" at bounding box center [102, 82] width 26 height 14
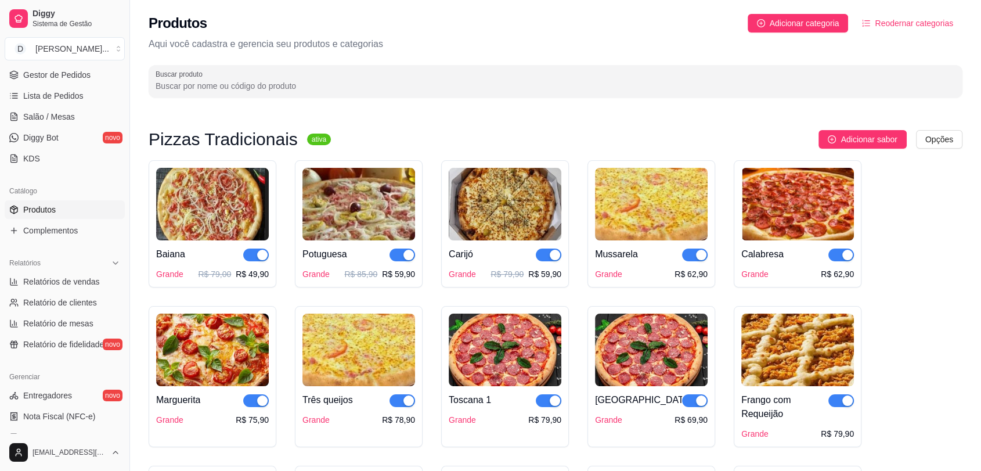
scroll to position [106, 0]
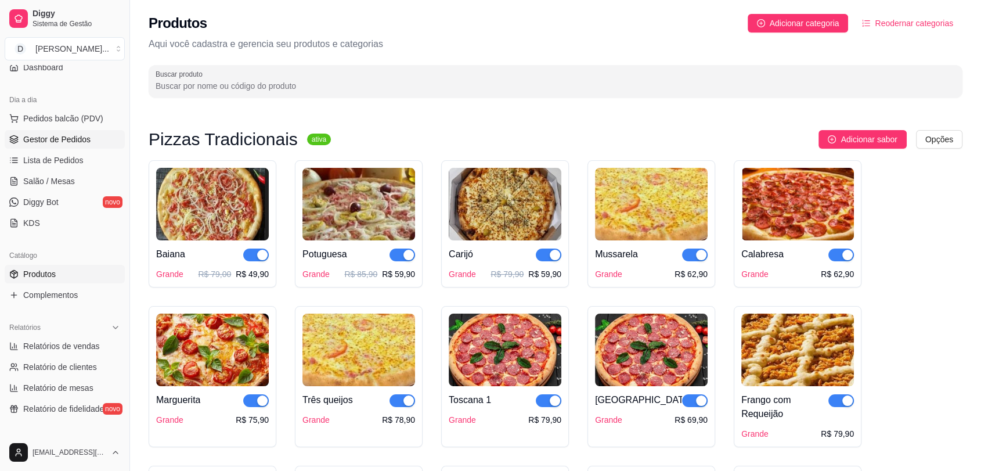
click at [74, 137] on span "Gestor de Pedidos" at bounding box center [56, 140] width 67 height 12
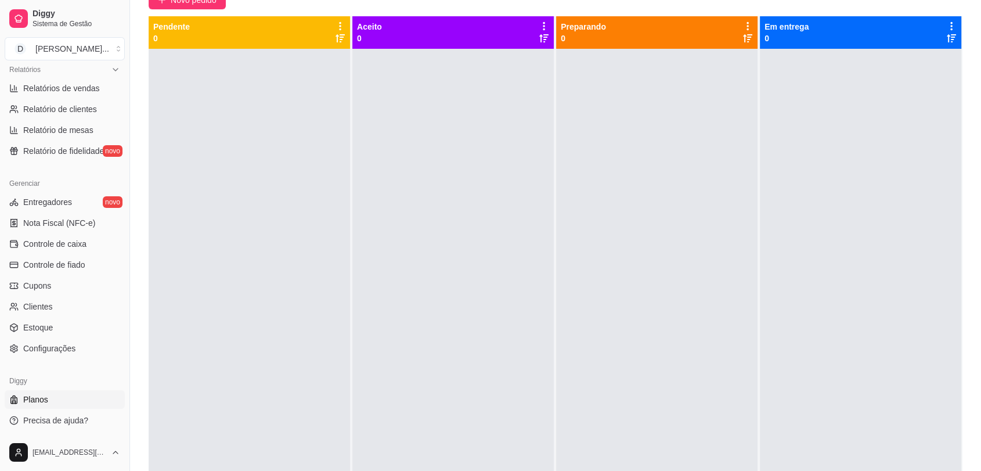
scroll to position [177, 0]
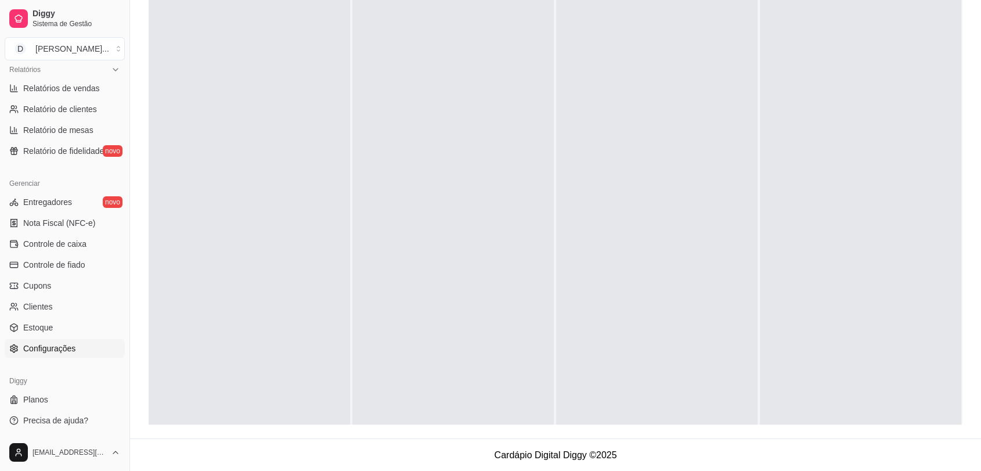
click at [69, 354] on link "Configurações" at bounding box center [65, 348] width 120 height 19
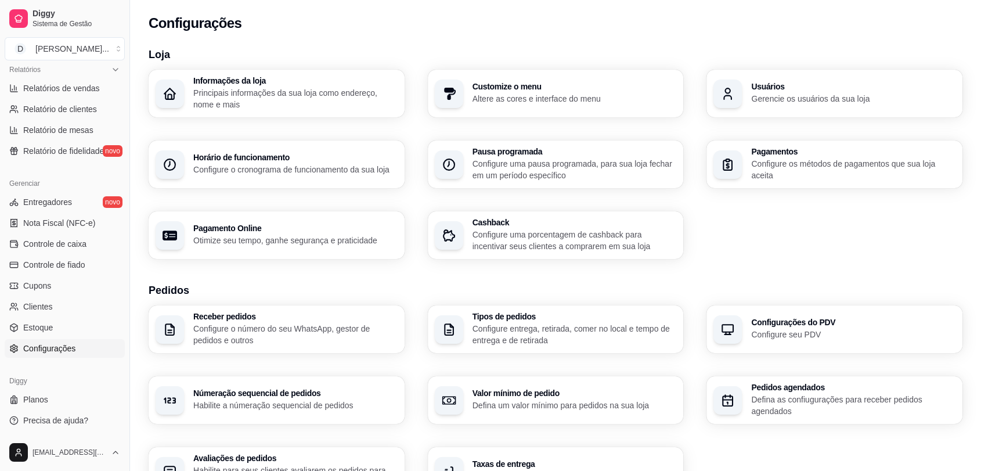
click at [304, 181] on div "Horário de funcionamento Configure o cronograma de funcionamento da sua loja" at bounding box center [277, 165] width 256 height 48
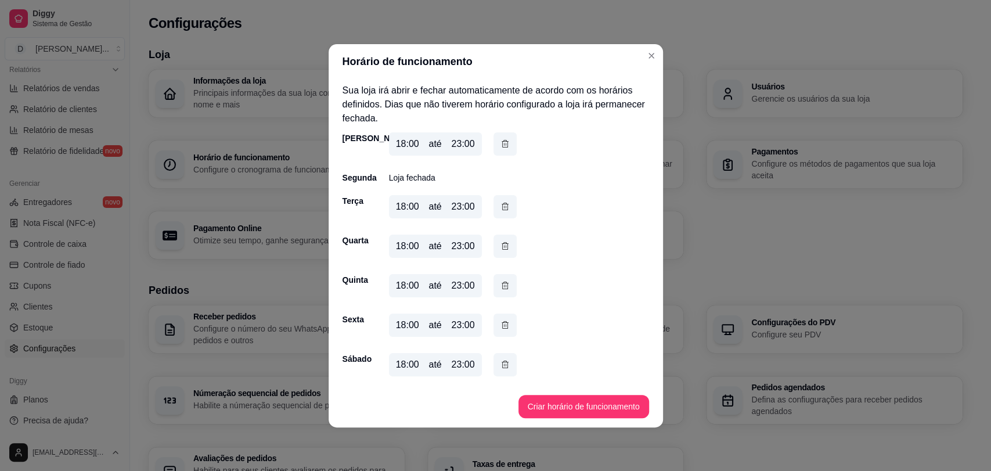
click at [402, 143] on div "18:00" at bounding box center [407, 144] width 23 height 14
click at [411, 148] on div "18:00" at bounding box center [407, 144] width 23 height 14
click at [407, 138] on div "18:00" at bounding box center [407, 144] width 23 height 14
click at [580, 407] on button "Criar horário de funcionamento" at bounding box center [584, 406] width 131 height 23
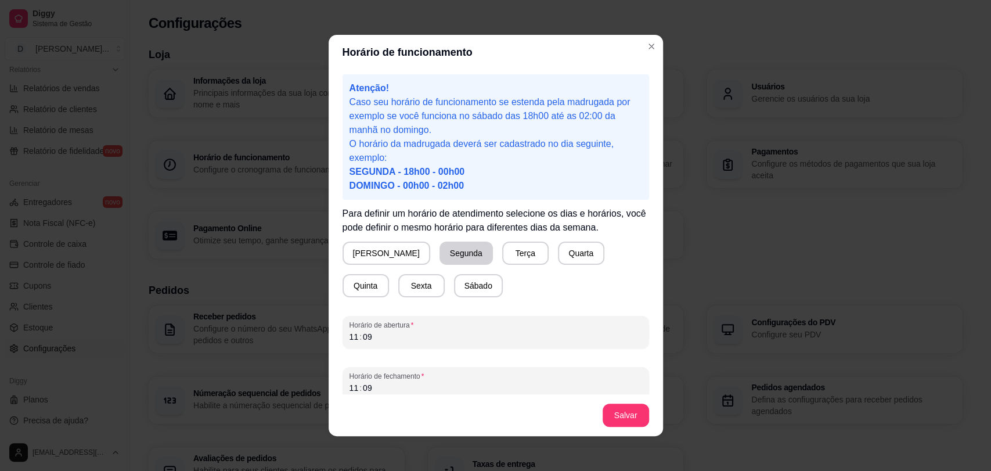
click at [440, 258] on button "Segunda" at bounding box center [466, 253] width 53 height 23
click at [361, 261] on button "[PERSON_NAME]" at bounding box center [387, 253] width 88 height 23
click at [437, 257] on button "Segunda" at bounding box center [462, 253] width 51 height 23
click at [501, 257] on button "Terça" at bounding box center [523, 253] width 45 height 23
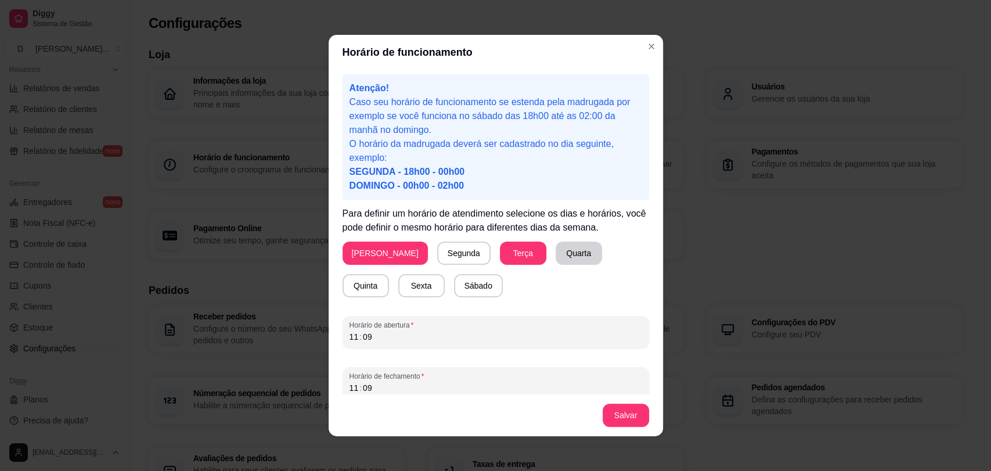
click at [556, 255] on button "Quarta" at bounding box center [579, 253] width 46 height 23
click at [389, 274] on button "Quinta" at bounding box center [366, 285] width 46 height 23
click at [358, 299] on div "Atenção! Caso seu horário de funcionamento se estenda pela madrugada por exempl…" at bounding box center [496, 232] width 335 height 325
click at [398, 288] on button "Sexta" at bounding box center [421, 285] width 46 height 23
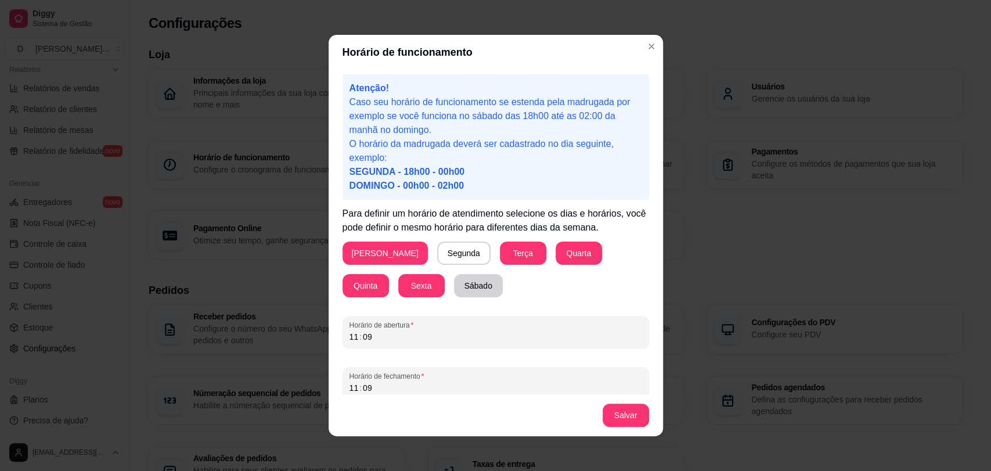
click at [454, 290] on button "Sábado" at bounding box center [478, 285] width 49 height 23
click at [619, 419] on button "Salvar" at bounding box center [626, 415] width 46 height 23
click at [373, 337] on div "11 : 09" at bounding box center [496, 337] width 293 height 14
click at [364, 389] on div "09" at bounding box center [368, 388] width 12 height 12
click at [616, 424] on button "Salvar" at bounding box center [625, 415] width 45 height 23
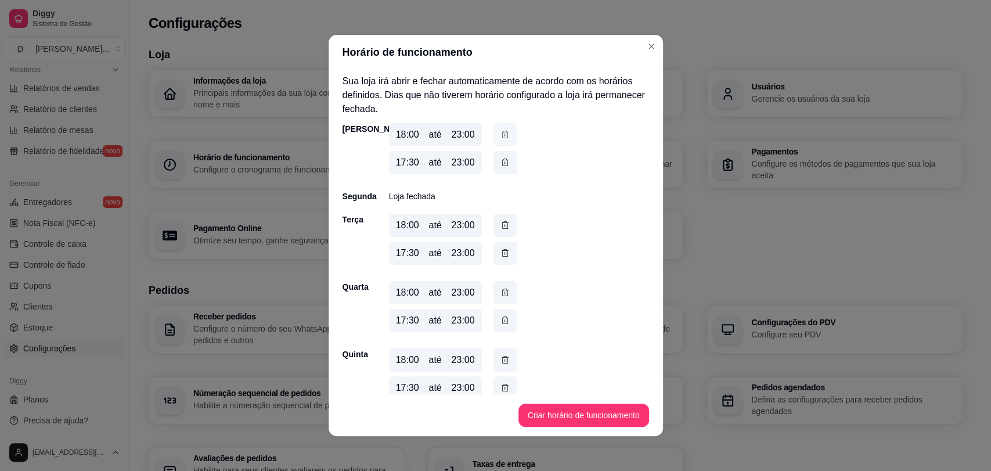
click at [501, 136] on icon "button" at bounding box center [505, 134] width 9 height 13
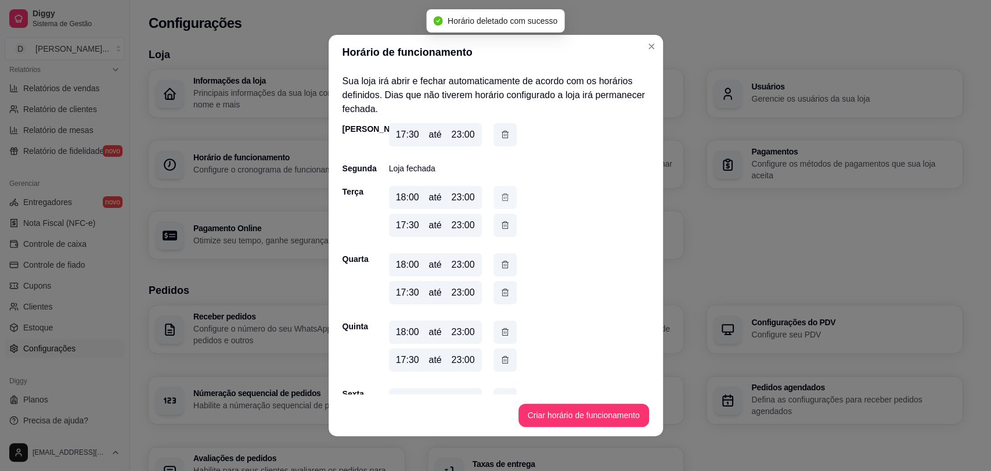
click at [501, 198] on icon "button" at bounding box center [505, 197] width 9 height 13
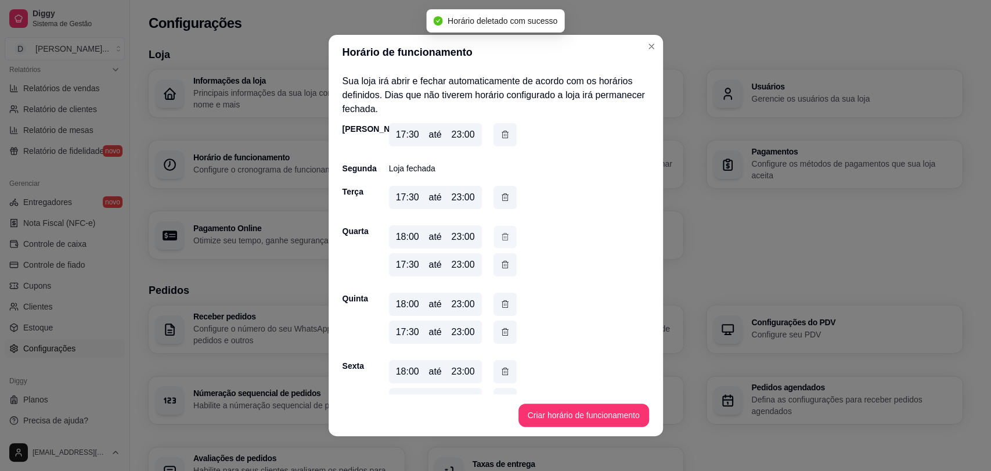
click at [501, 239] on icon "button" at bounding box center [505, 237] width 9 height 12
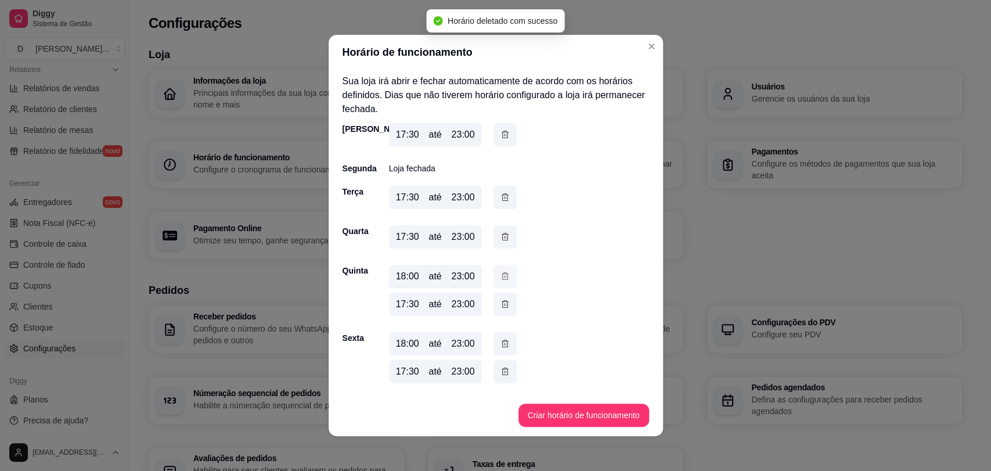
click at [502, 278] on icon "button" at bounding box center [505, 276] width 7 height 8
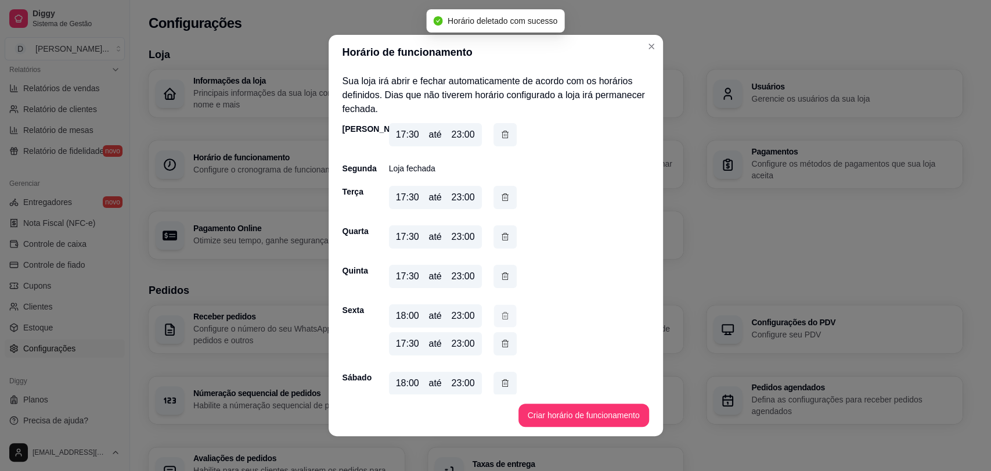
click at [501, 313] on icon "button" at bounding box center [505, 316] width 9 height 12
click at [501, 354] on icon "button" at bounding box center [505, 355] width 9 height 13
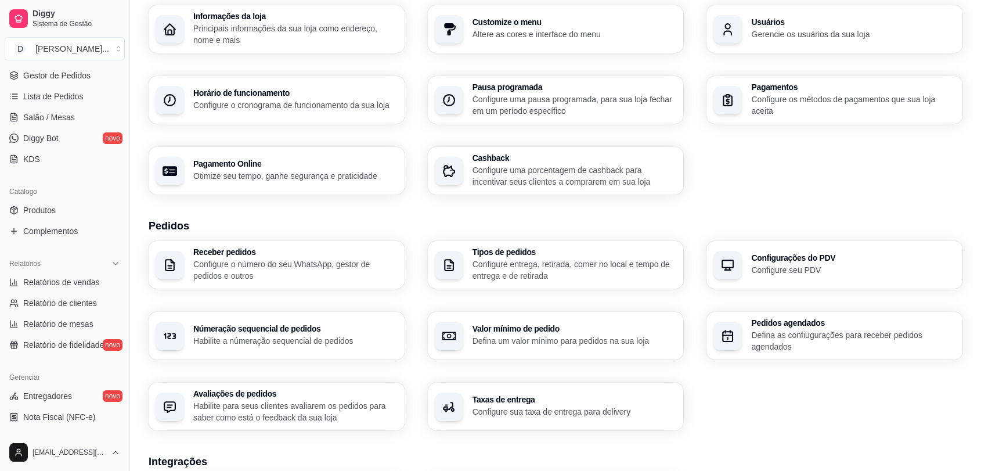
scroll to position [106, 0]
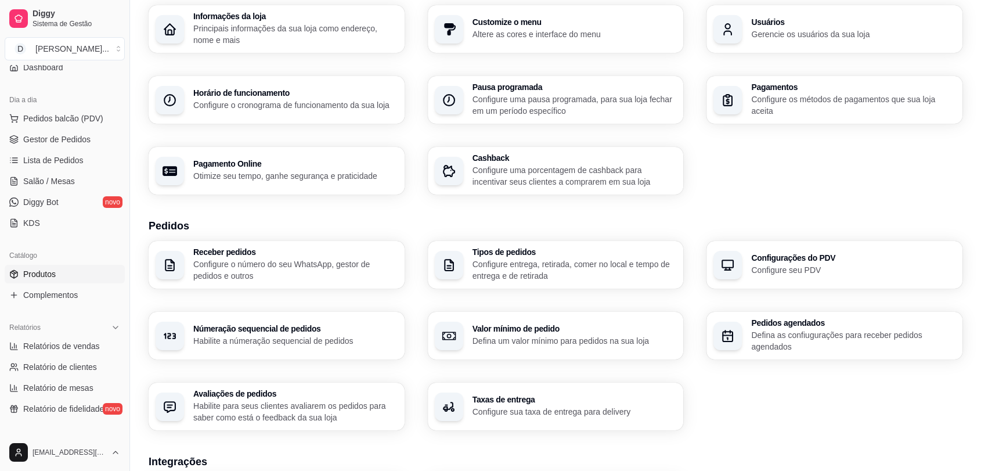
click at [41, 272] on span "Produtos" at bounding box center [39, 274] width 33 height 12
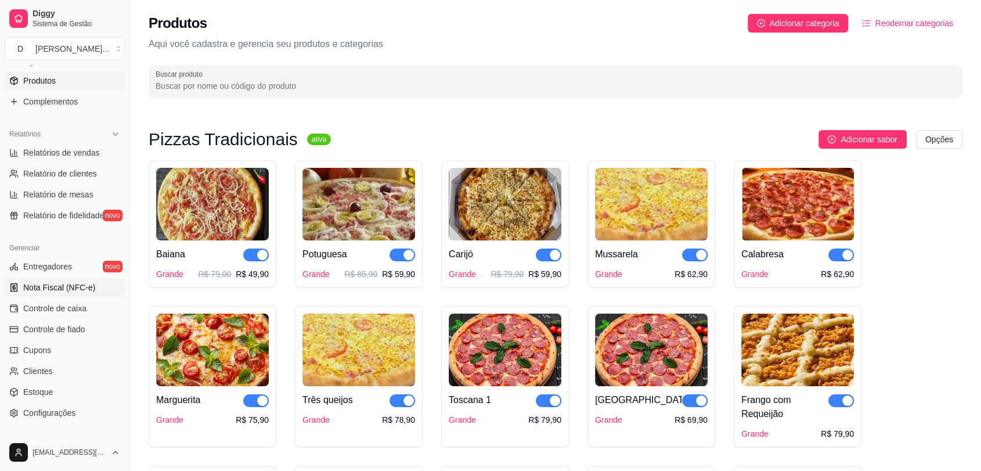
scroll to position [364, 0]
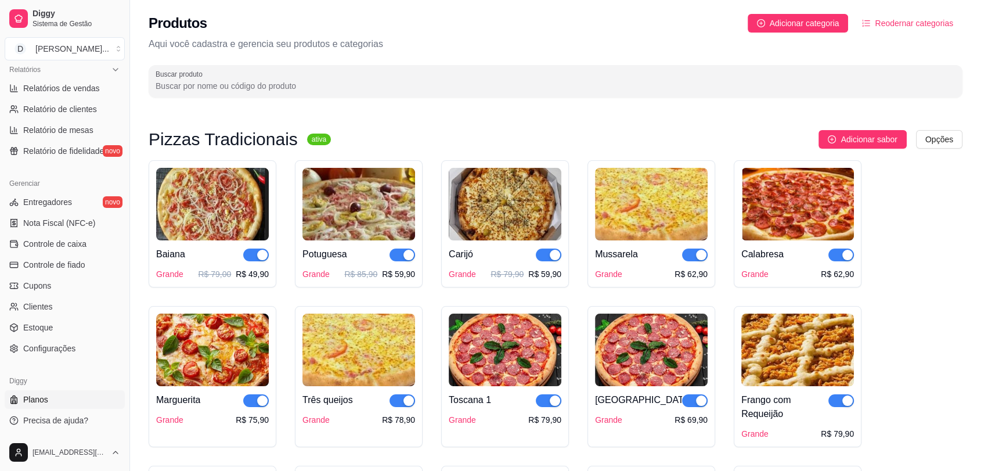
click at [48, 397] on link "Planos" at bounding box center [65, 399] width 120 height 19
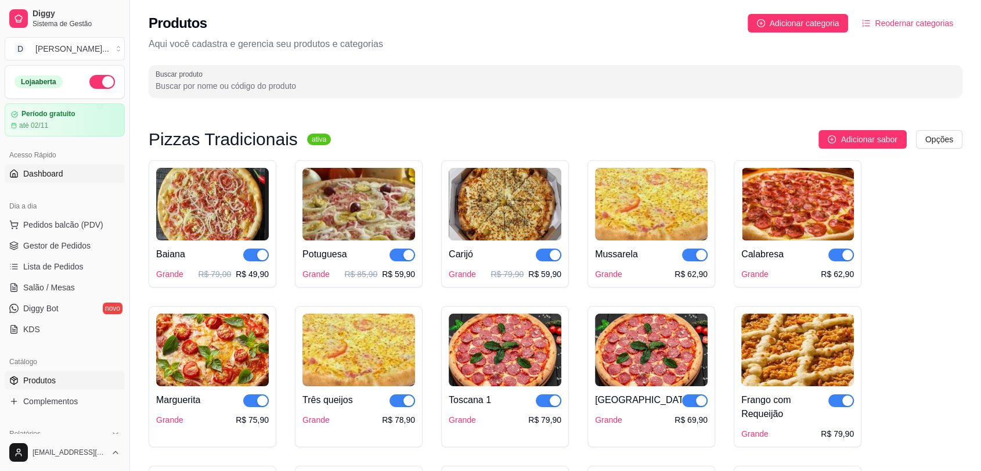
click at [55, 172] on span "Dashboard" at bounding box center [43, 174] width 40 height 12
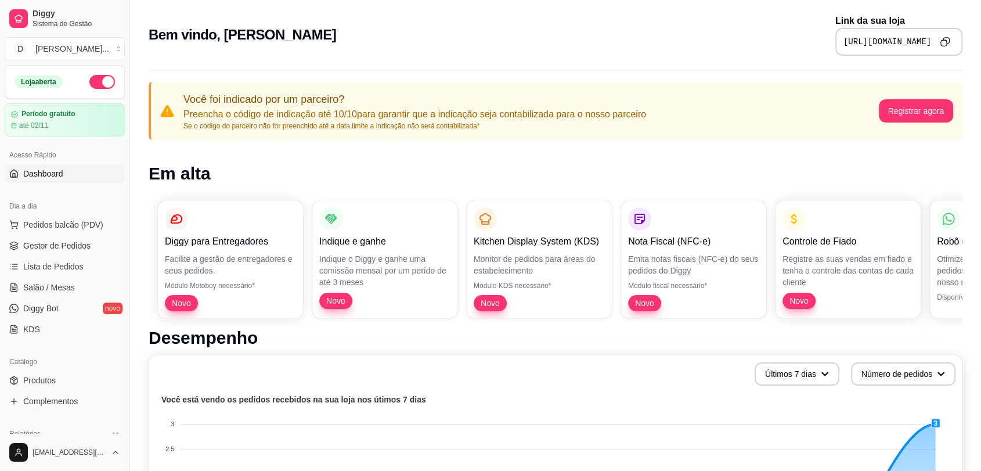
click at [950, 41] on icon "Copy to clipboard" at bounding box center [945, 42] width 10 height 10
